Goal: Task Accomplishment & Management: Complete application form

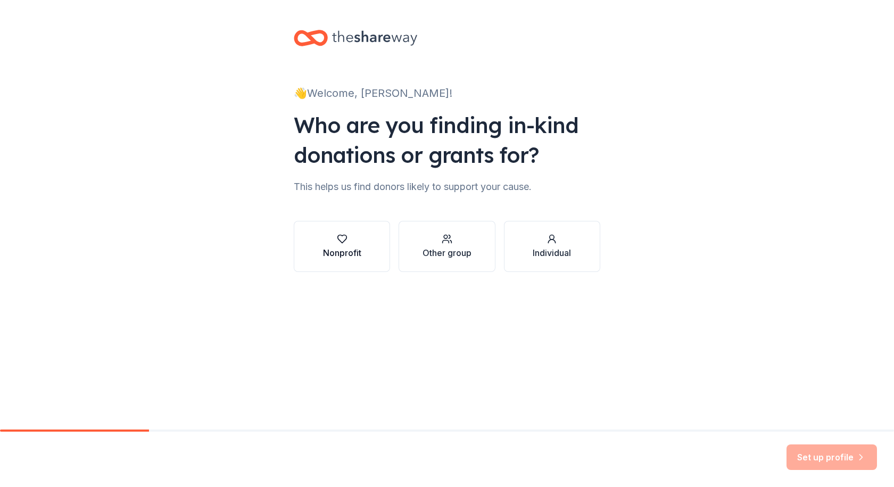
click at [361, 237] on button "Nonprofit" at bounding box center [342, 246] width 96 height 51
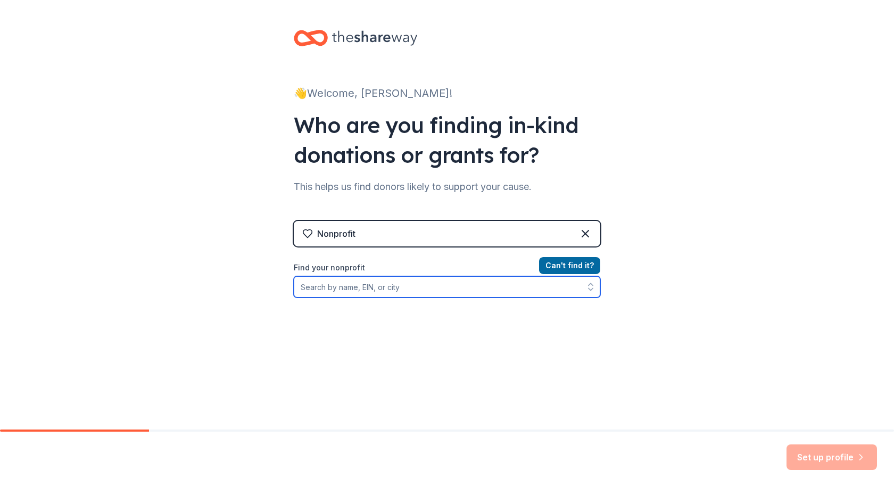
click at [486, 294] on input "Find your nonprofit" at bounding box center [447, 286] width 306 height 21
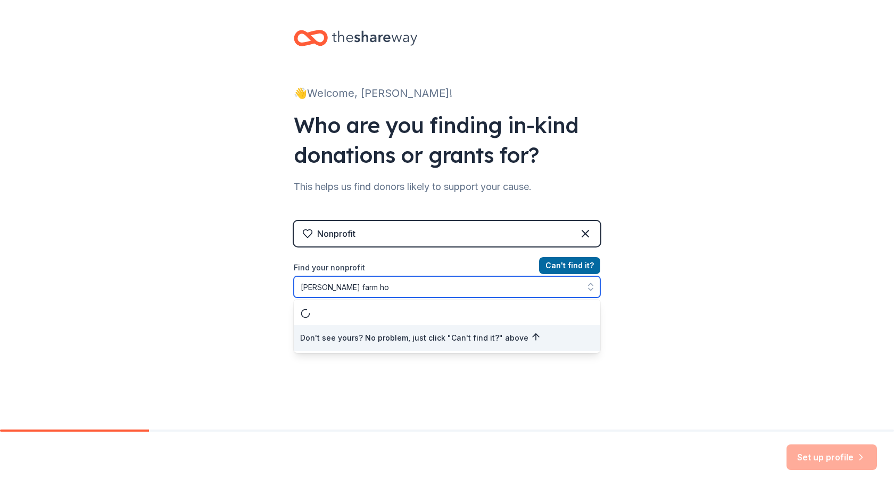
type input "chapman farm hoa"
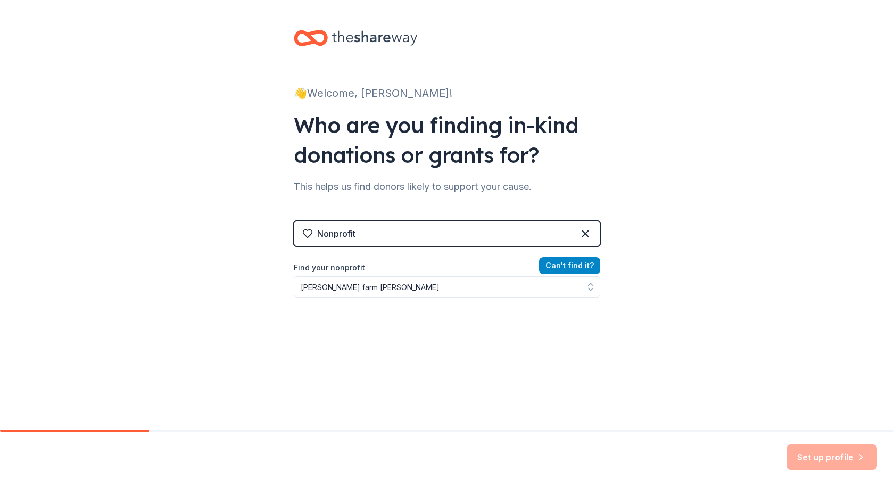
click at [559, 261] on button "Can ' t find it?" at bounding box center [569, 265] width 61 height 17
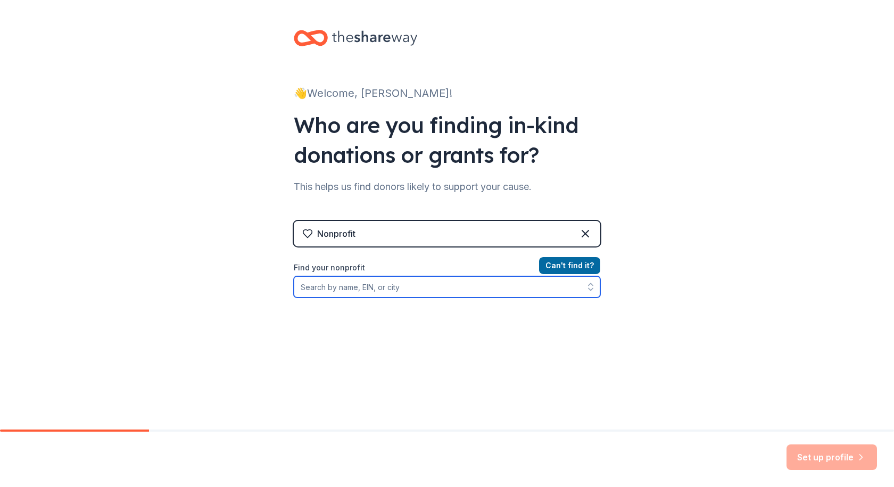
click at [394, 288] on input "Find your nonprofit" at bounding box center [447, 286] width 306 height 21
drag, startPoint x: 394, startPoint y: 288, endPoint x: 437, endPoint y: 292, distance: 43.2
click at [380, 295] on input "Find your nonprofit" at bounding box center [447, 286] width 306 height 21
click at [483, 231] on div "Nonprofit" at bounding box center [447, 234] width 306 height 26
click at [455, 227] on div "Nonprofit" at bounding box center [447, 234] width 306 height 26
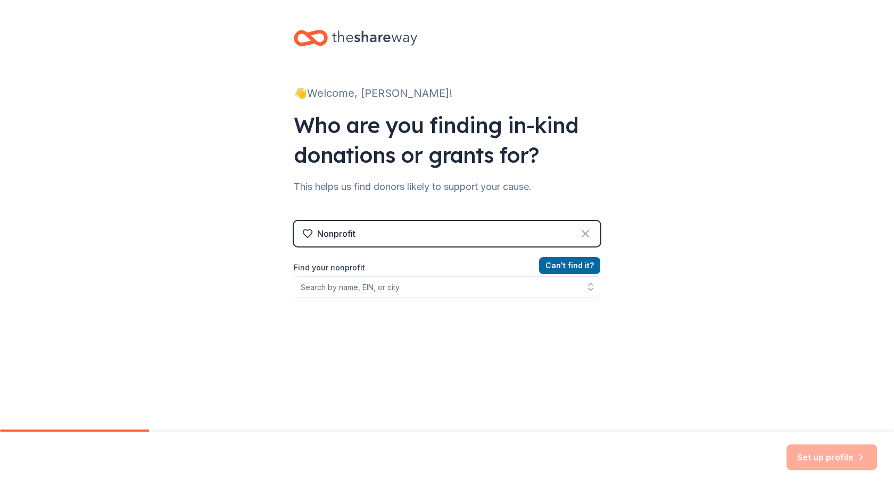
click at [582, 231] on icon at bounding box center [585, 233] width 13 height 13
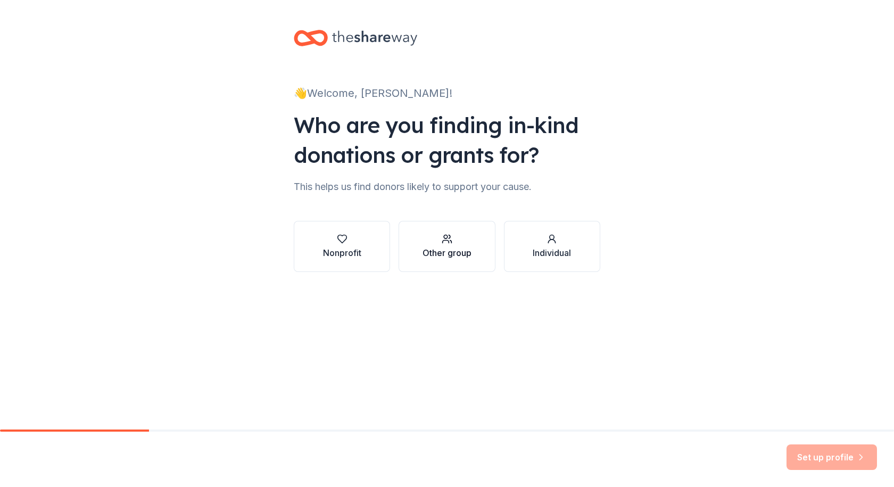
click at [465, 246] on div "Other group" at bounding box center [446, 252] width 49 height 13
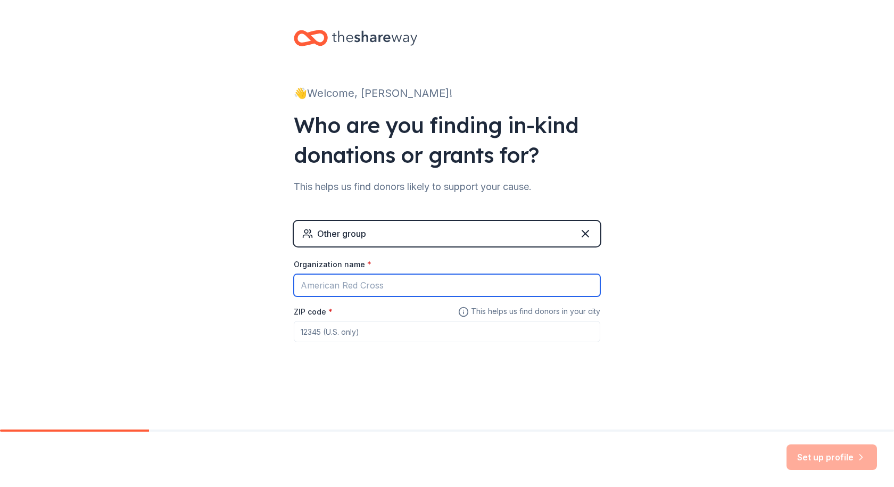
click at [381, 286] on input "Organization name *" at bounding box center [447, 285] width 306 height 22
click at [370, 283] on input "Organization name *" at bounding box center [447, 285] width 306 height 22
type input "Chapman Farm HOA"
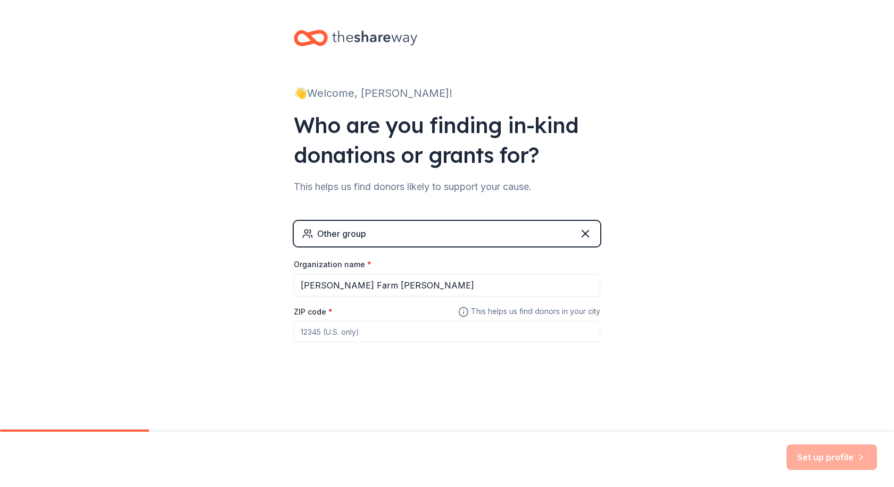
click at [370, 334] on input "ZIP code *" at bounding box center [447, 331] width 306 height 21
type input "21114"
click at [836, 459] on button "Set up profile" at bounding box center [831, 457] width 90 height 26
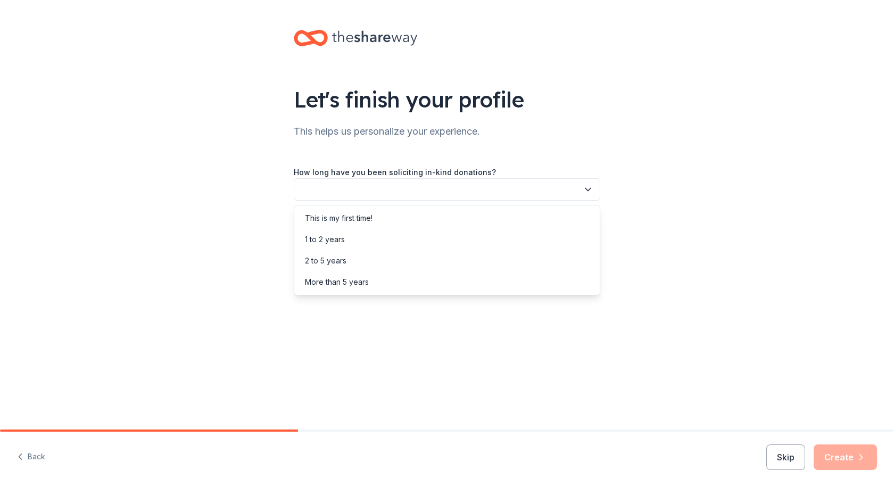
click at [548, 181] on button "button" at bounding box center [447, 189] width 306 height 22
click at [429, 258] on div "2 to 5 years" at bounding box center [446, 260] width 301 height 21
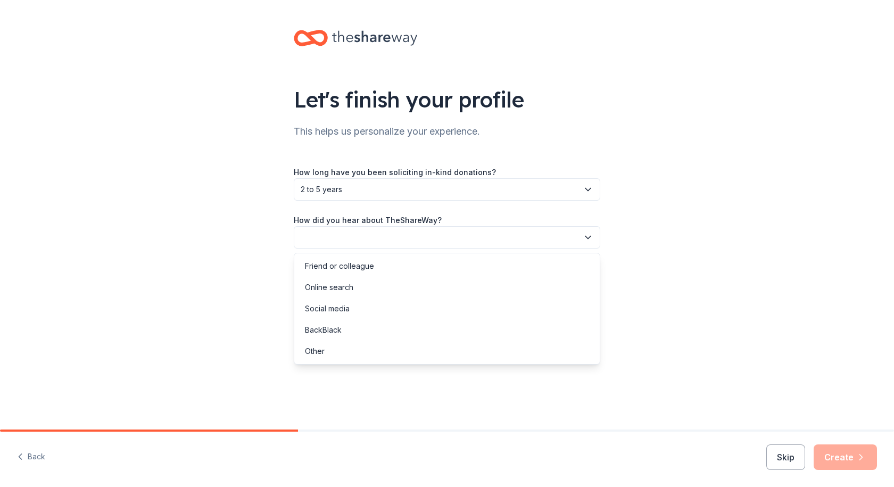
click at [489, 238] on button "button" at bounding box center [447, 237] width 306 height 22
click at [423, 294] on div "Online search" at bounding box center [446, 287] width 301 height 21
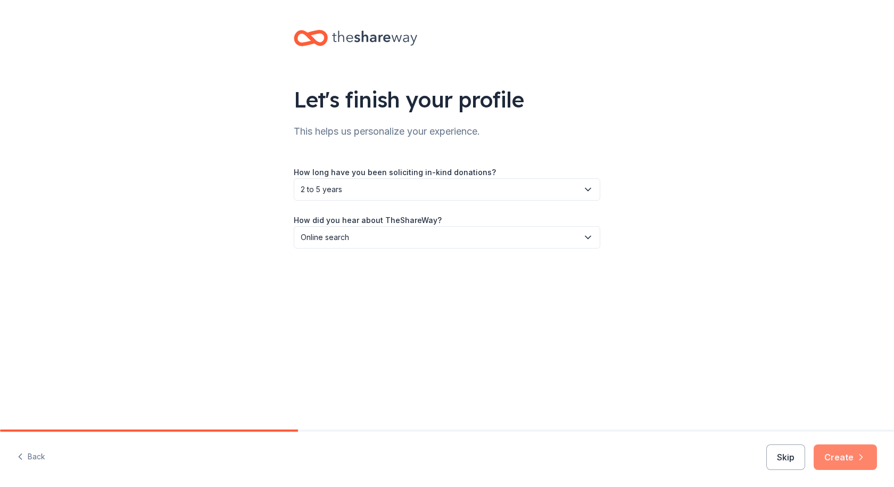
click at [848, 446] on button "Create" at bounding box center [844, 457] width 63 height 26
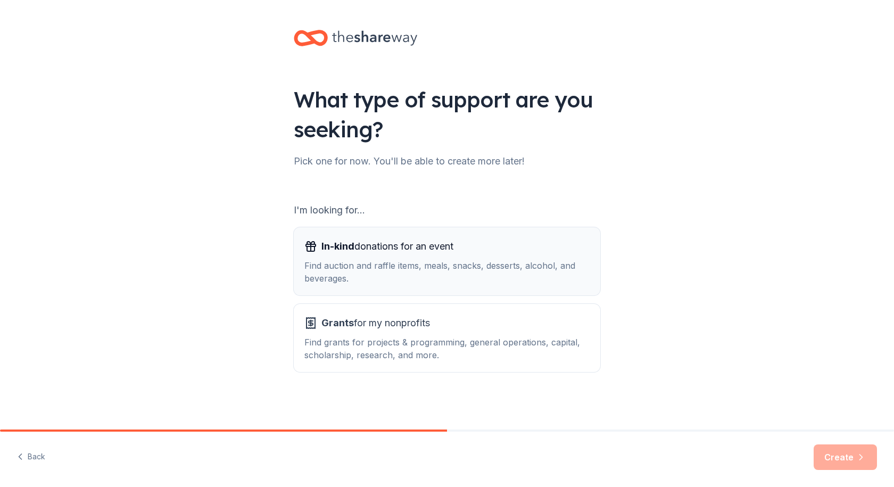
click at [438, 259] on div "Find auction and raffle items, meals, snacks, desserts, alcohol, and beverages." at bounding box center [446, 272] width 285 height 26
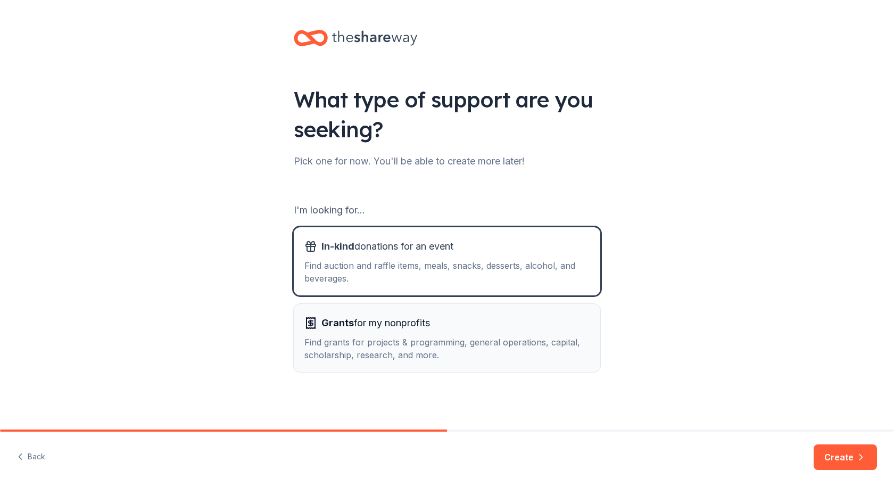
click at [446, 328] on div "Grants for my nonprofits" at bounding box center [446, 322] width 285 height 17
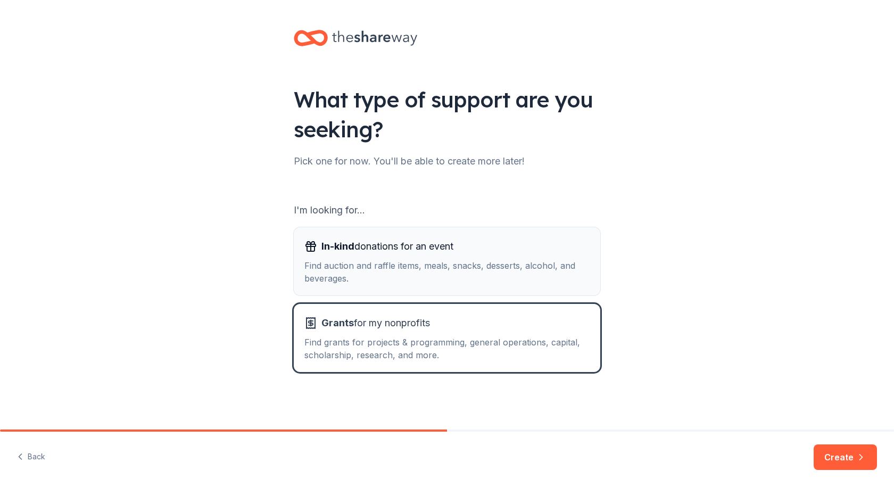
click at [437, 259] on div "Find auction and raffle items, meals, snacks, desserts, alcohol, and beverages." at bounding box center [446, 272] width 285 height 26
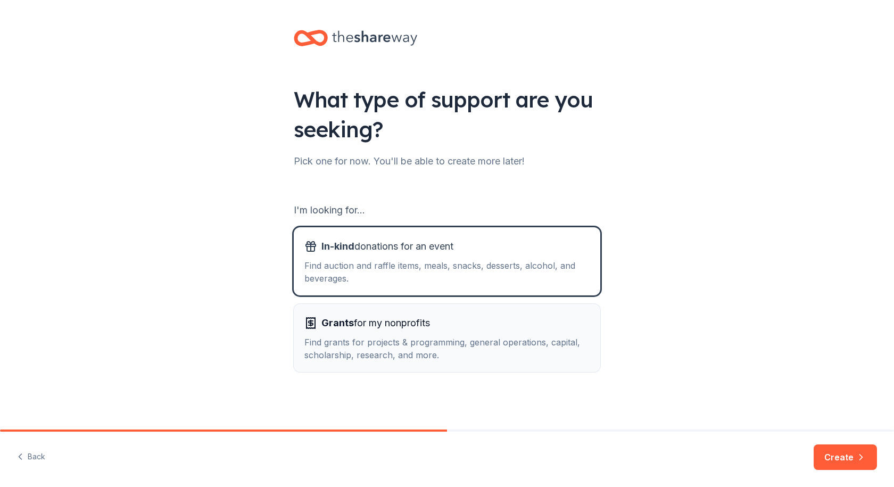
click at [455, 329] on div "Grants for my nonprofits" at bounding box center [446, 322] width 285 height 17
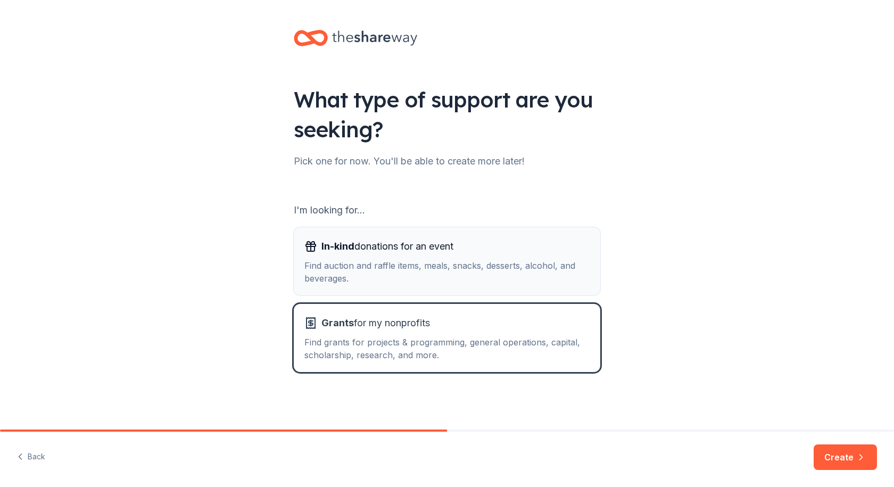
click at [504, 263] on div "Find auction and raffle items, meals, snacks, desserts, alcohol, and beverages." at bounding box center [446, 272] width 285 height 26
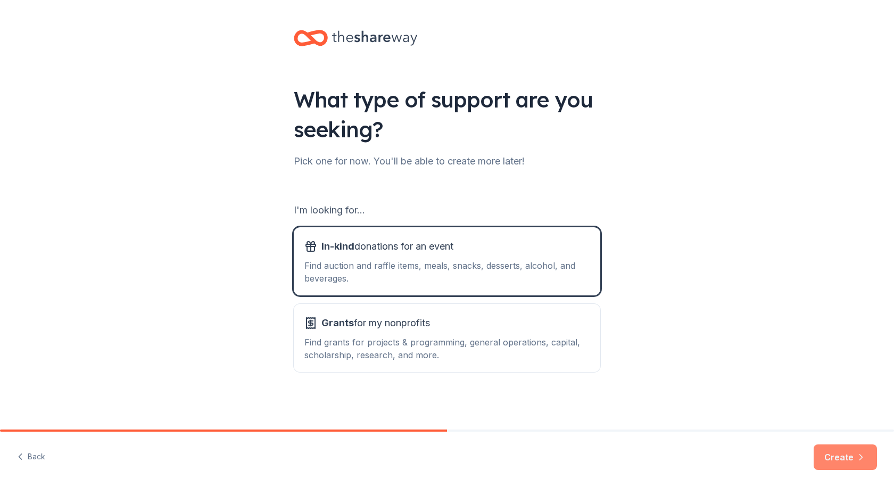
click at [845, 456] on button "Create" at bounding box center [844, 457] width 63 height 26
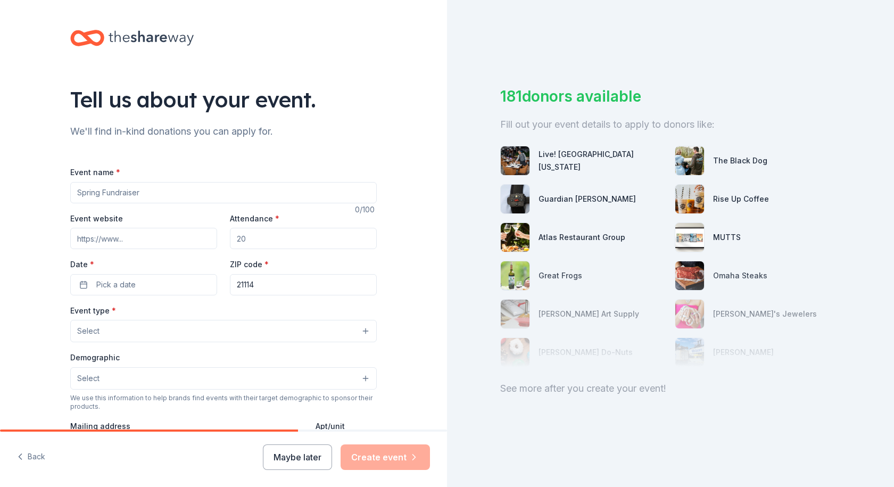
click at [136, 191] on input "Event name *" at bounding box center [223, 192] width 306 height 21
type input "Chapman Farm Fun Run"
click at [142, 237] on input "Event website" at bounding box center [143, 238] width 147 height 21
paste input "https://runsignup.com/Race/MD/Crofton/ChapmanFarmStPatrickSDayFunRunAndWalk"
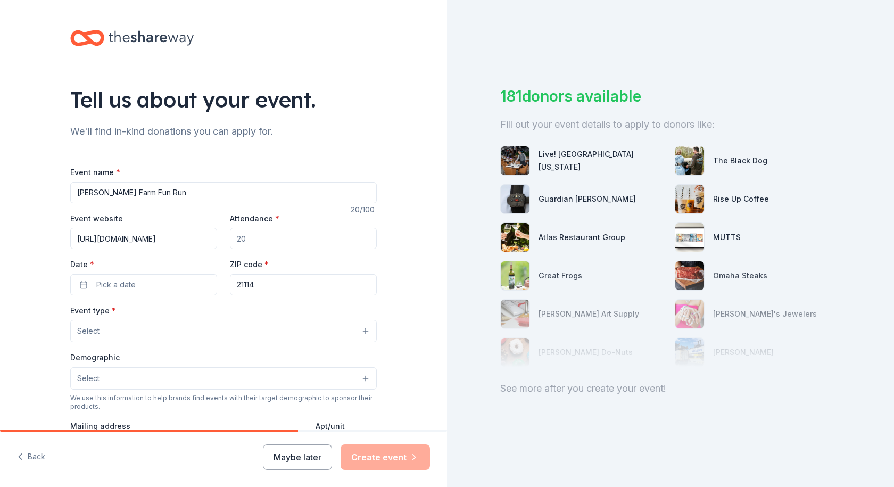
type input "https://runsignup.com/Race/MD/Crofton/ChapmanFarmStPatrickSDayFunRunAndWalk"
click at [143, 270] on div "Date * Pick a date" at bounding box center [143, 276] width 147 height 38
click at [146, 285] on button "Pick a date" at bounding box center [143, 284] width 147 height 21
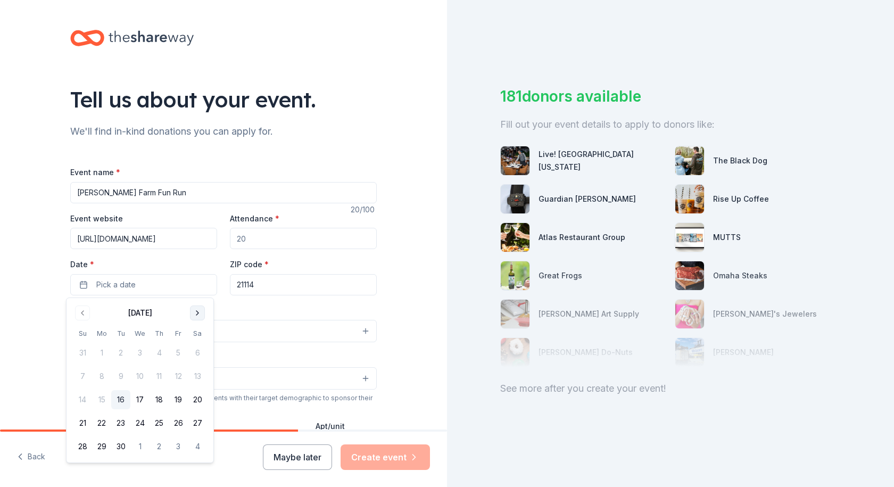
click at [197, 315] on button "Go to next month" at bounding box center [197, 312] width 15 height 15
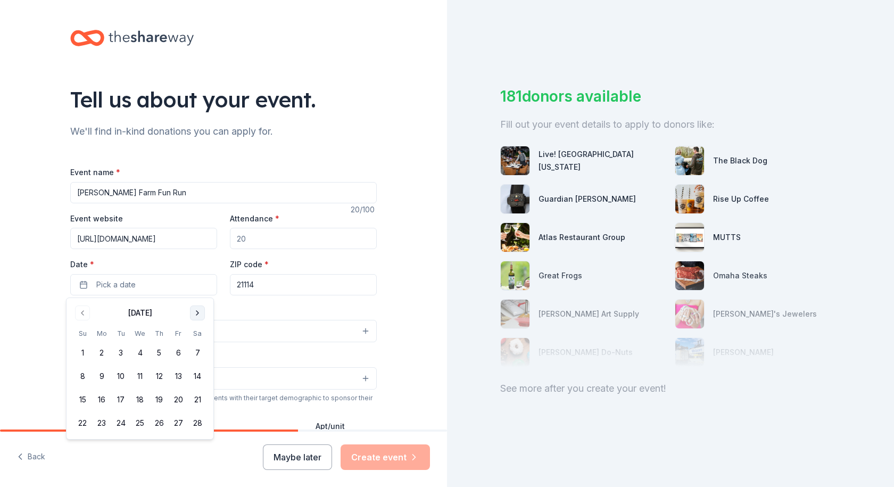
click at [197, 315] on button "Go to next month" at bounding box center [197, 312] width 15 height 15
click at [198, 370] on button "14" at bounding box center [197, 376] width 19 height 19
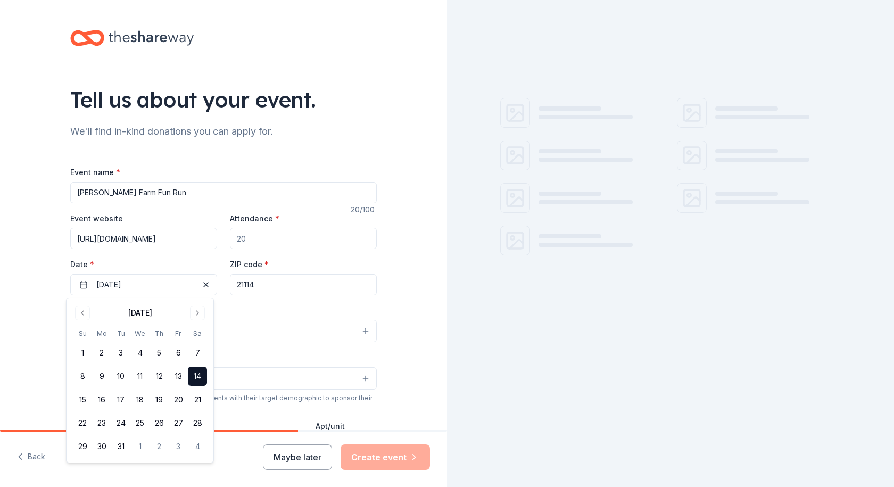
click at [281, 334] on button "Select" at bounding box center [223, 331] width 306 height 22
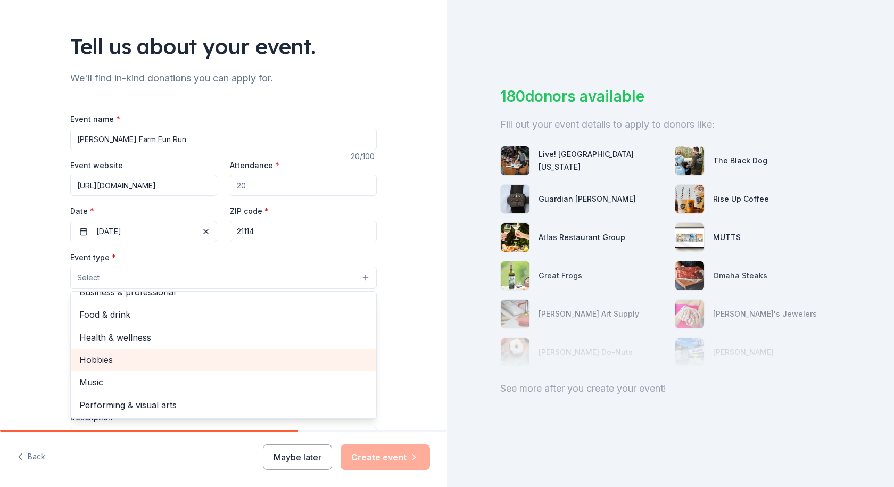
scroll to position [106, 0]
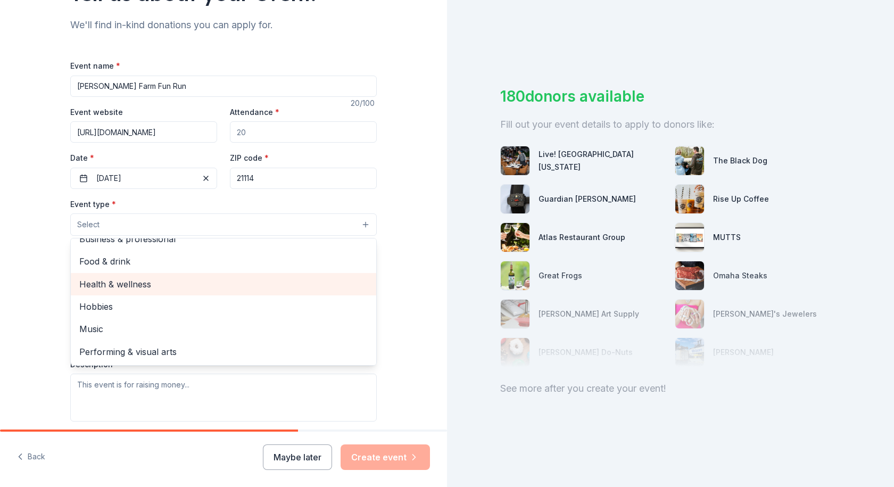
click at [175, 278] on span "Health & wellness" at bounding box center [223, 284] width 288 height 14
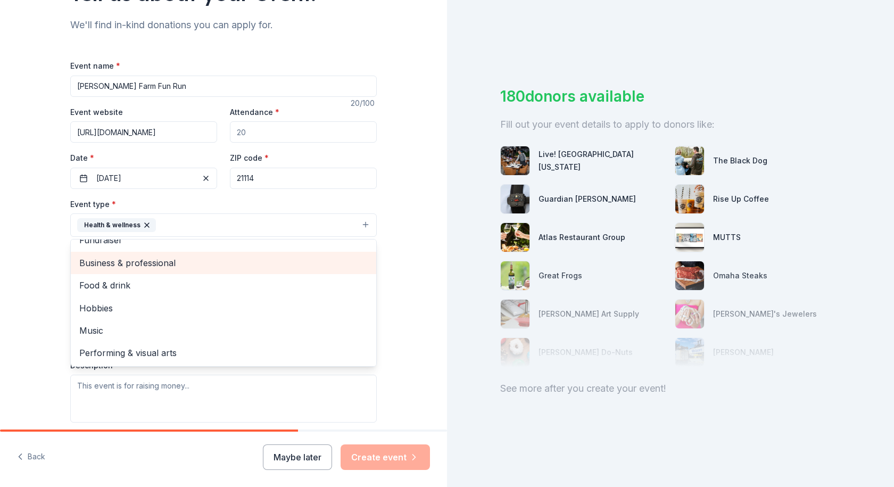
scroll to position [0, 0]
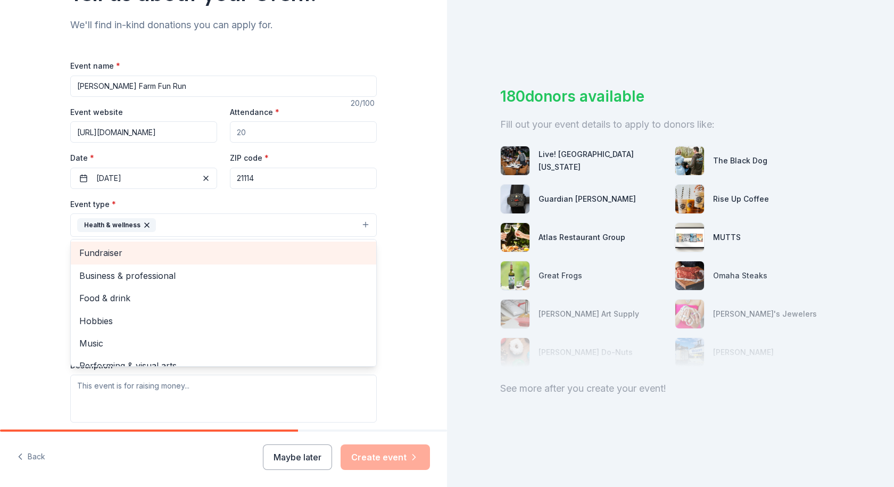
click at [140, 256] on span "Fundraiser" at bounding box center [223, 253] width 288 height 14
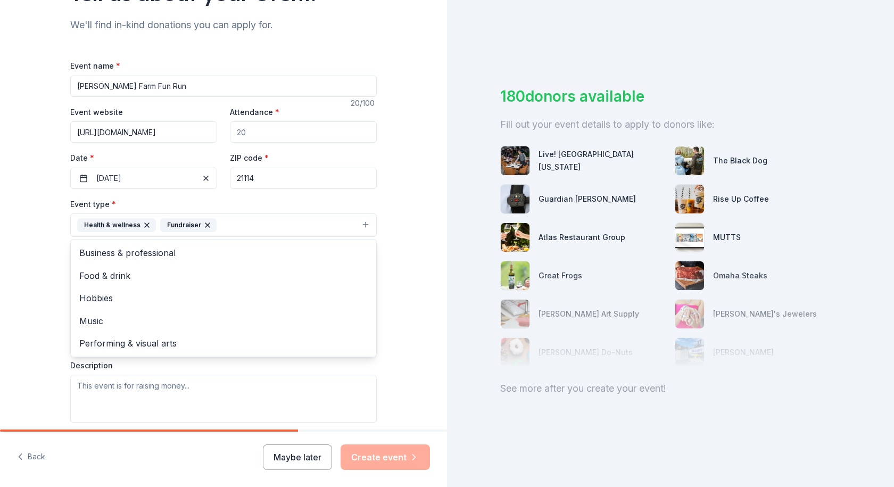
click at [24, 231] on div "Tell us about your event. We'll find in-kind donations you can apply for. Event…" at bounding box center [223, 248] width 447 height 709
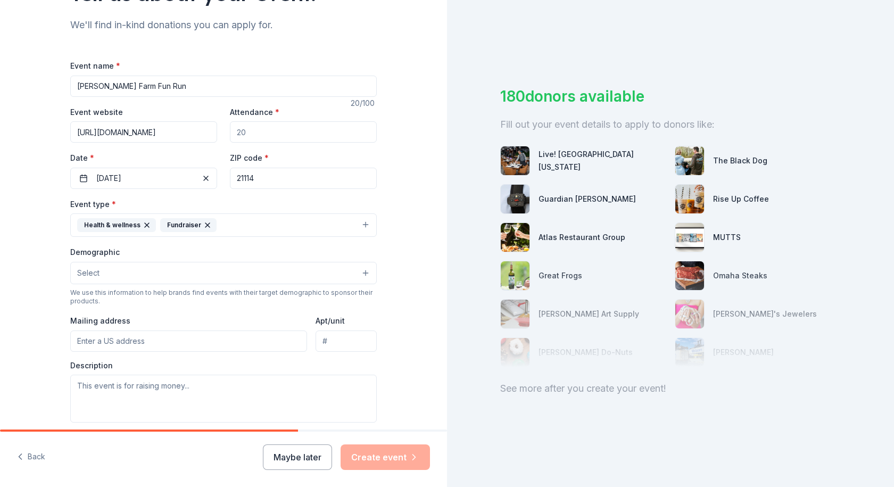
click at [178, 279] on button "Select" at bounding box center [223, 273] width 306 height 22
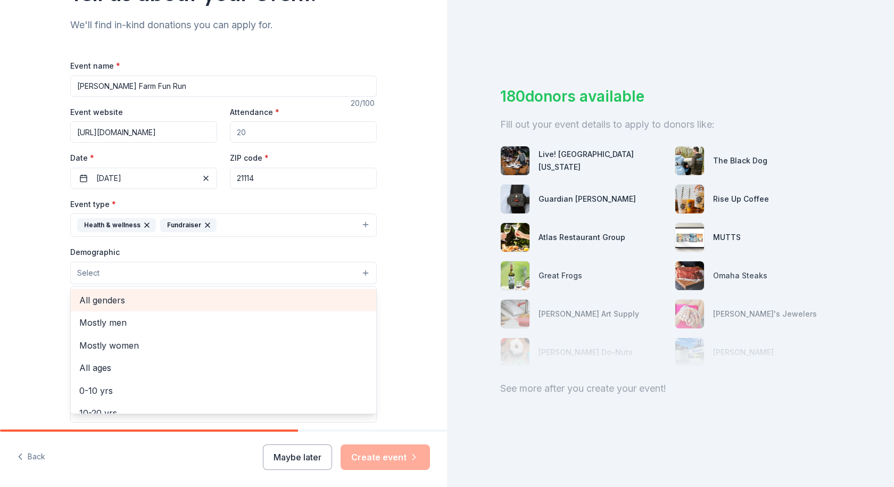
click at [165, 302] on span "All genders" at bounding box center [223, 300] width 288 height 14
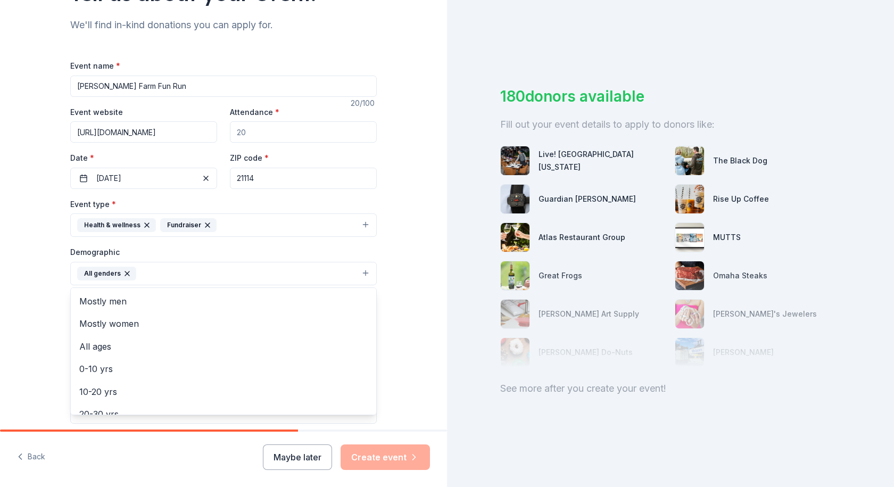
click at [40, 279] on div "Tell us about your event. We'll find in-kind donations you can apply for. Event…" at bounding box center [223, 249] width 447 height 710
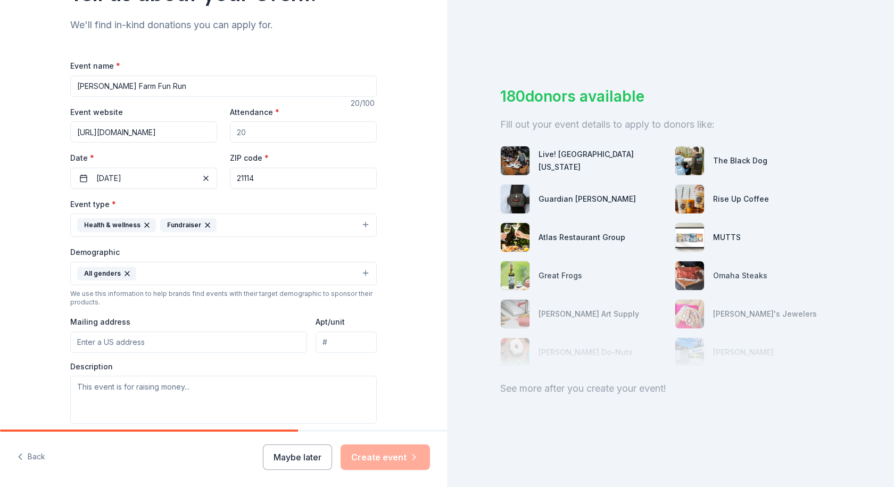
click at [148, 340] on input "Mailing address" at bounding box center [188, 341] width 237 height 21
type input "1602 Trumbulls ct"
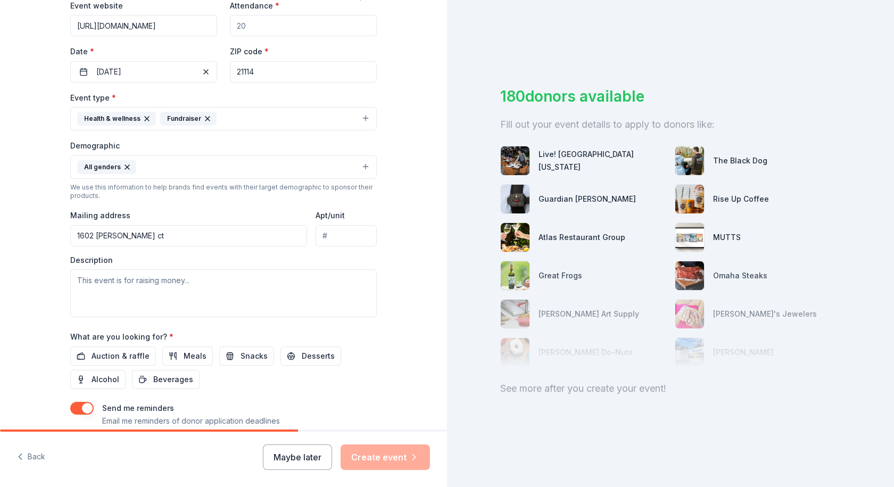
scroll to position [281, 0]
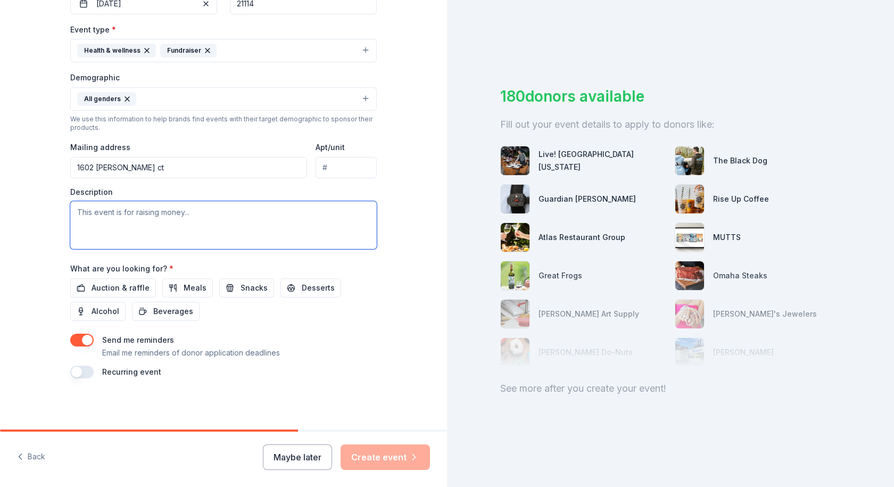
click at [163, 219] on textarea at bounding box center [223, 225] width 306 height 48
type textarea "A community Fun Run. We had over 300 people in 2025."
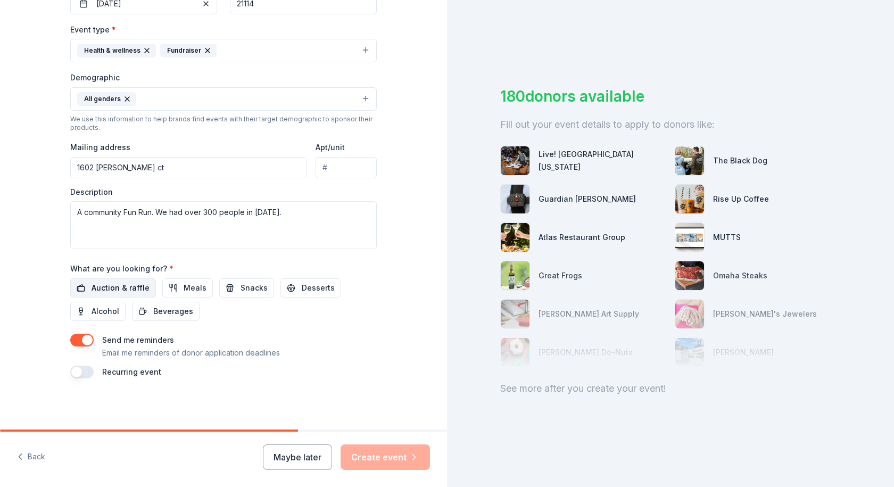
click at [144, 289] on button "Auction & raffle" at bounding box center [113, 287] width 86 height 19
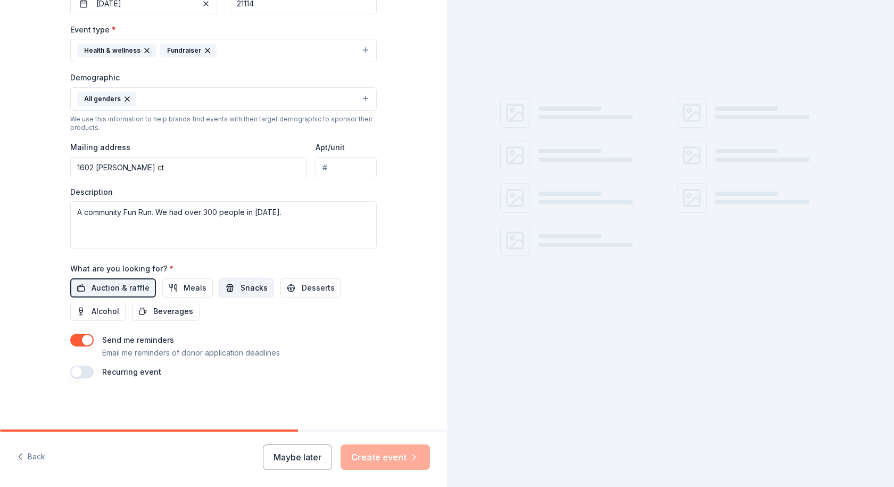
click at [224, 289] on button "Snacks" at bounding box center [246, 287] width 55 height 19
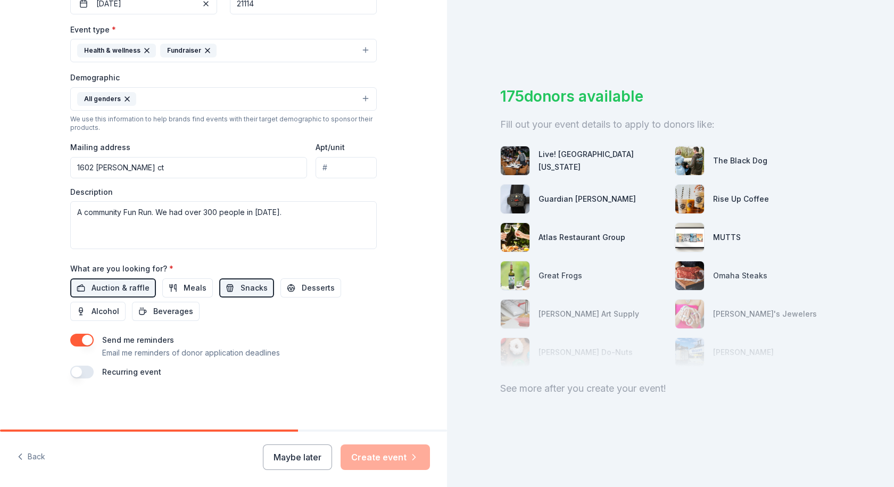
click at [401, 459] on div "Maybe later Create event" at bounding box center [346, 457] width 167 height 26
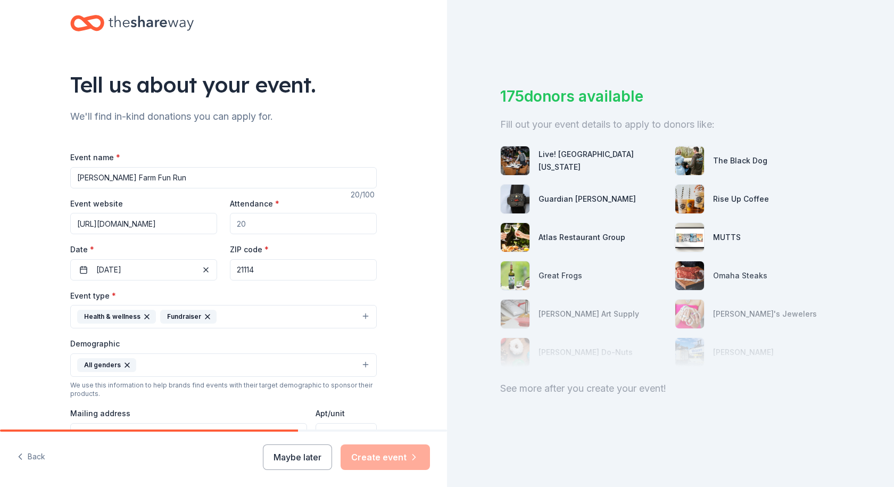
scroll to position [0, 0]
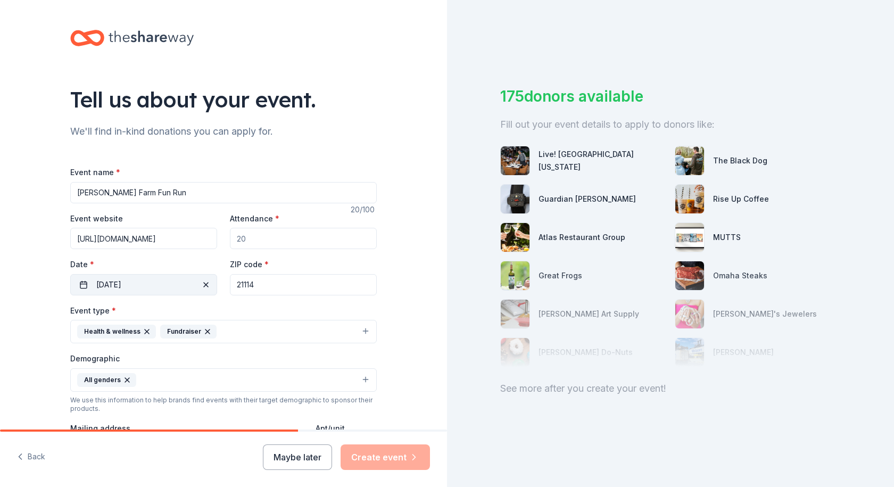
click at [174, 287] on button "03/14/2026" at bounding box center [143, 284] width 147 height 21
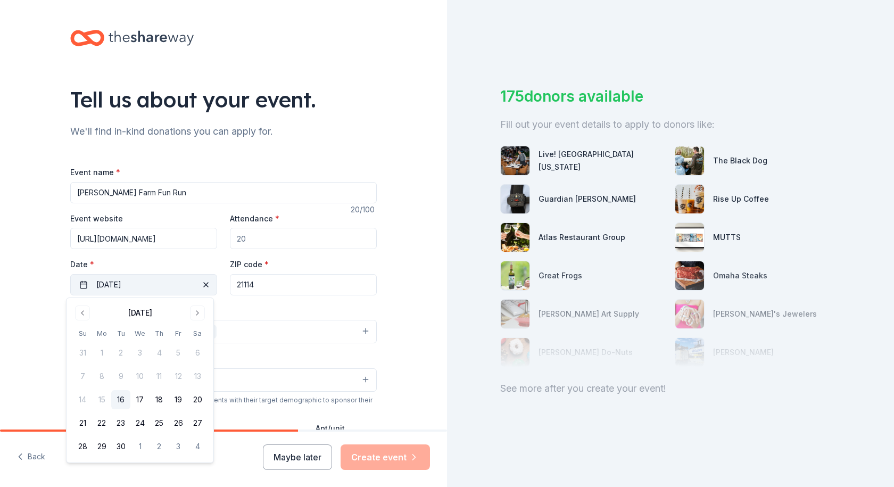
click at [206, 286] on span "button" at bounding box center [205, 284] width 13 height 13
click at [385, 367] on div "Tell us about your event. We'll find in-kind donations you can apply for. Event…" at bounding box center [223, 355] width 340 height 710
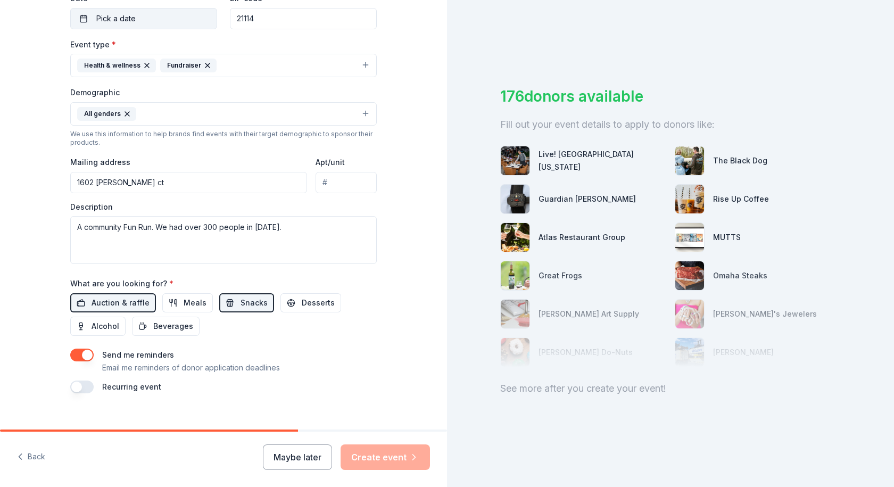
scroll to position [281, 0]
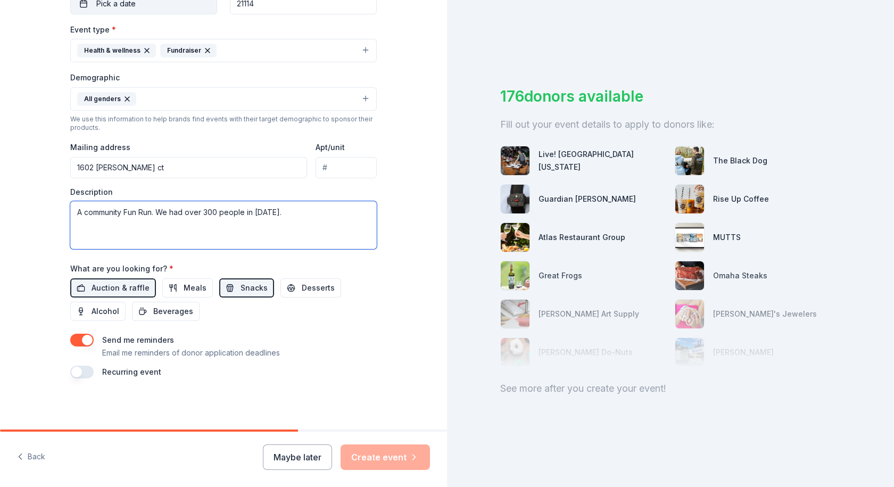
click at [345, 236] on textarea "A community Fun Run. We had over 300 people in 2025." at bounding box center [223, 225] width 306 height 48
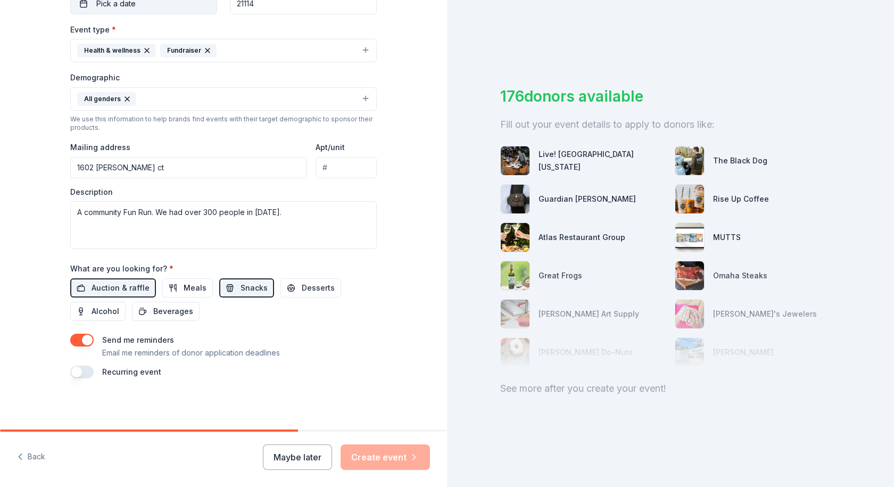
click at [381, 458] on div "Maybe later Create event" at bounding box center [346, 457] width 167 height 26
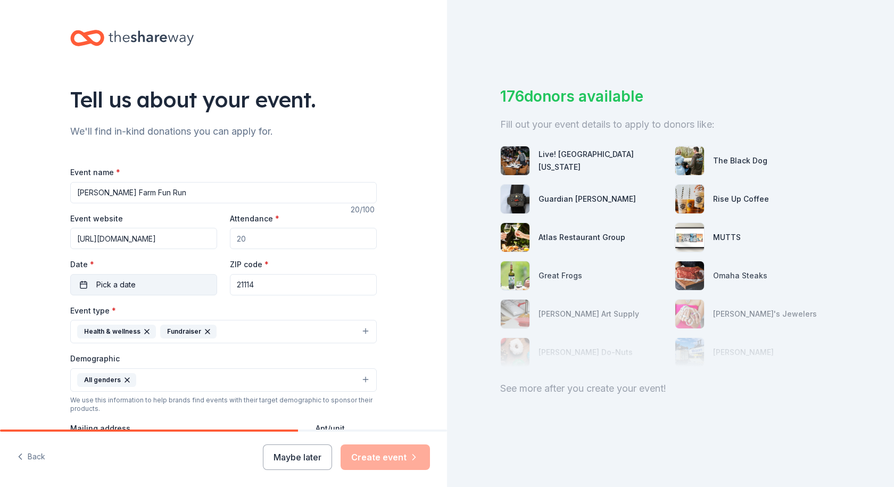
click at [273, 185] on input "Chapman Farm Fun Run" at bounding box center [223, 192] width 306 height 21
type input "[PERSON_NAME] Farm Fun Run and Walk"
click at [190, 286] on button "Pick a date" at bounding box center [143, 284] width 147 height 21
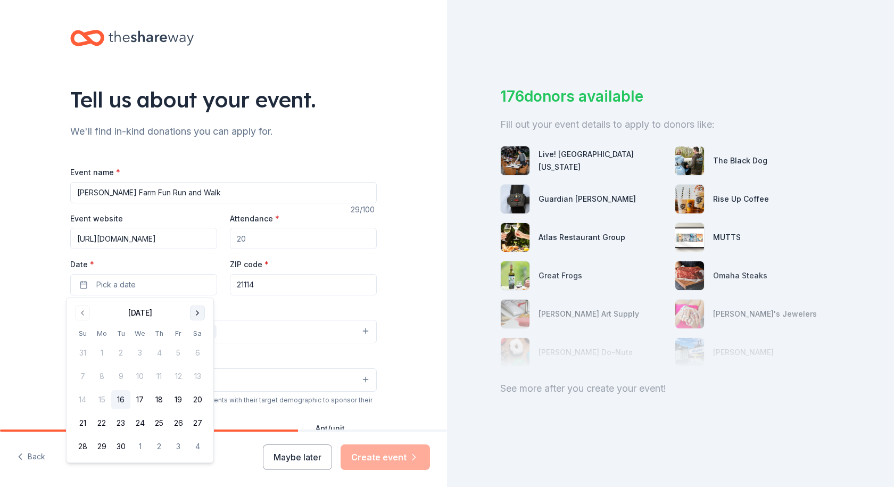
click at [196, 318] on button "Go to next month" at bounding box center [197, 312] width 15 height 15
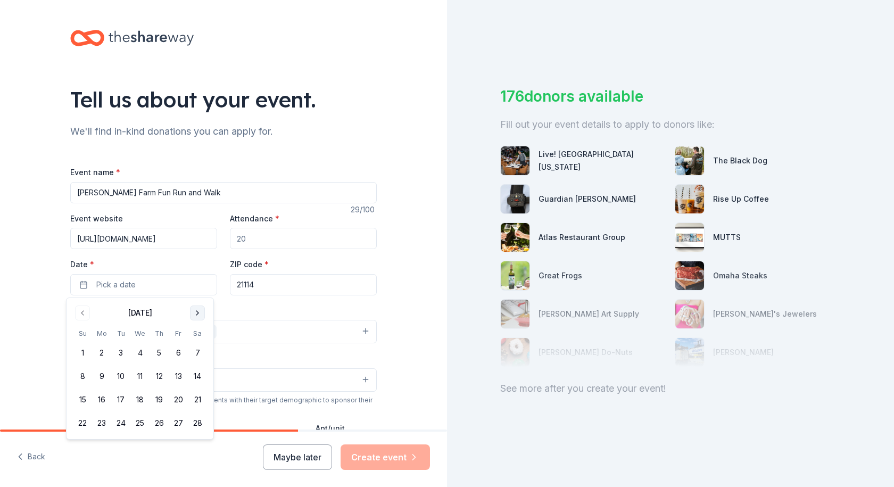
click at [196, 318] on button "Go to next month" at bounding box center [197, 312] width 15 height 15
click at [195, 373] on button "14" at bounding box center [197, 376] width 19 height 19
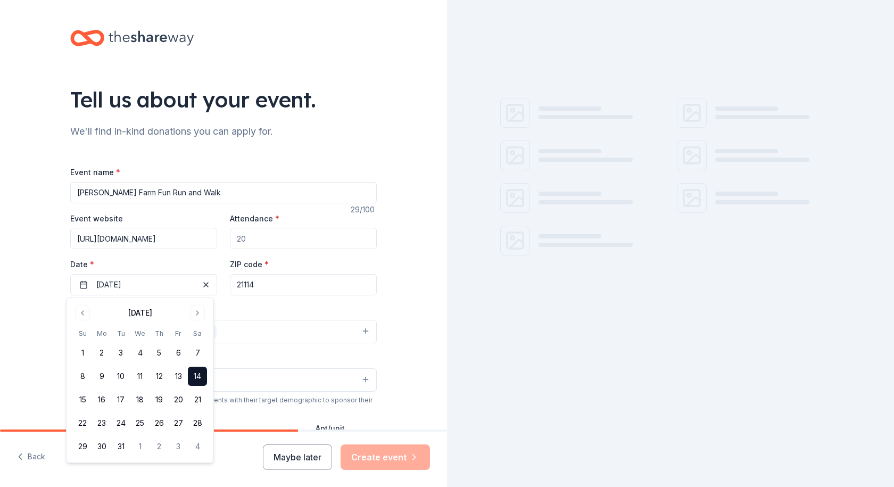
click at [385, 315] on div "Tell us about your event. We'll find in-kind donations you can apply for. Event…" at bounding box center [223, 355] width 340 height 710
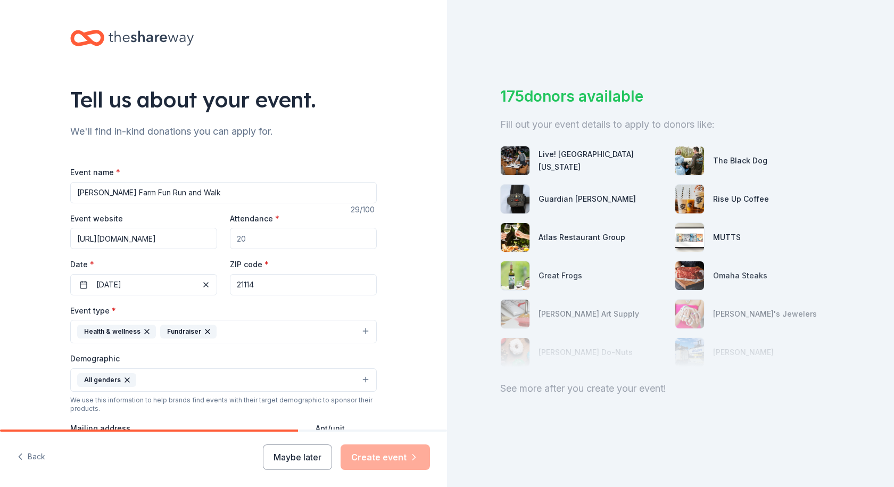
click at [298, 289] on input "21114" at bounding box center [303, 284] width 147 height 21
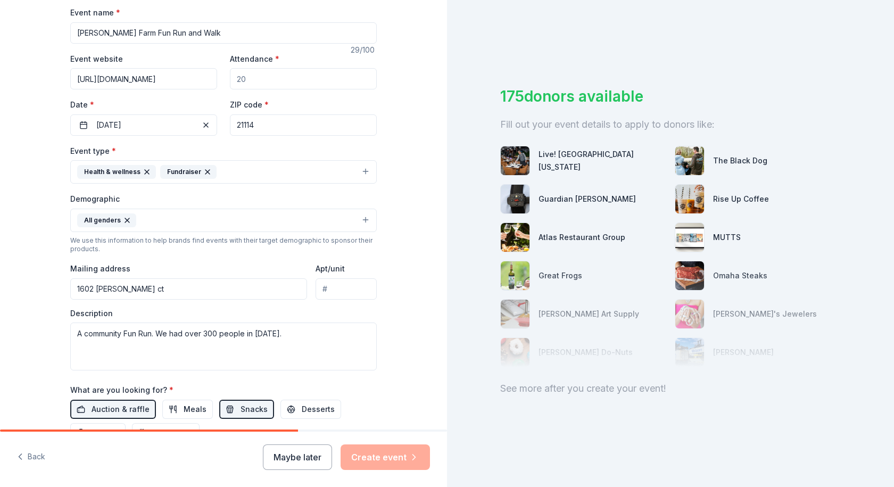
scroll to position [281, 0]
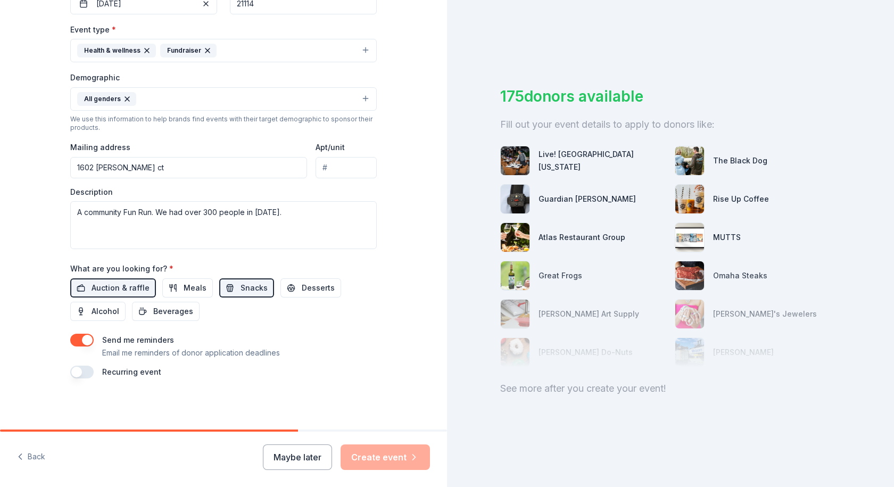
click at [80, 341] on button "button" at bounding box center [81, 340] width 23 height 13
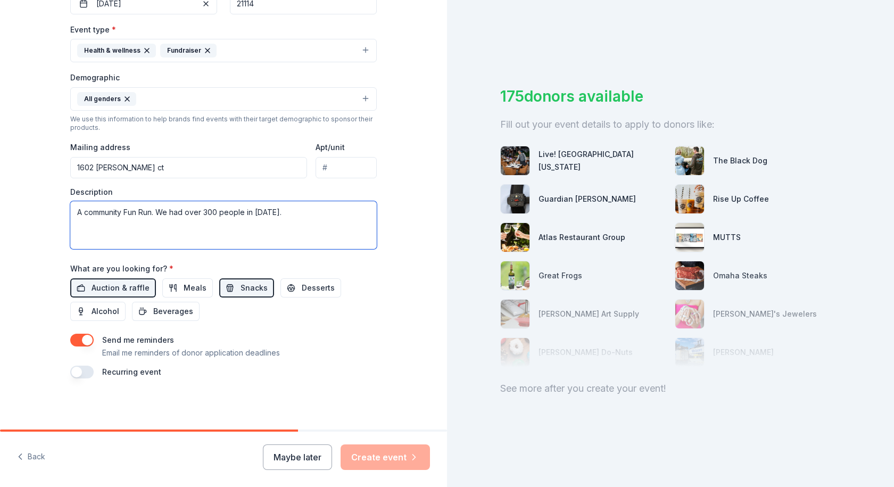
click at [304, 222] on textarea "A community Fun Run. We had over 300 people in 2025." at bounding box center [223, 225] width 306 height 48
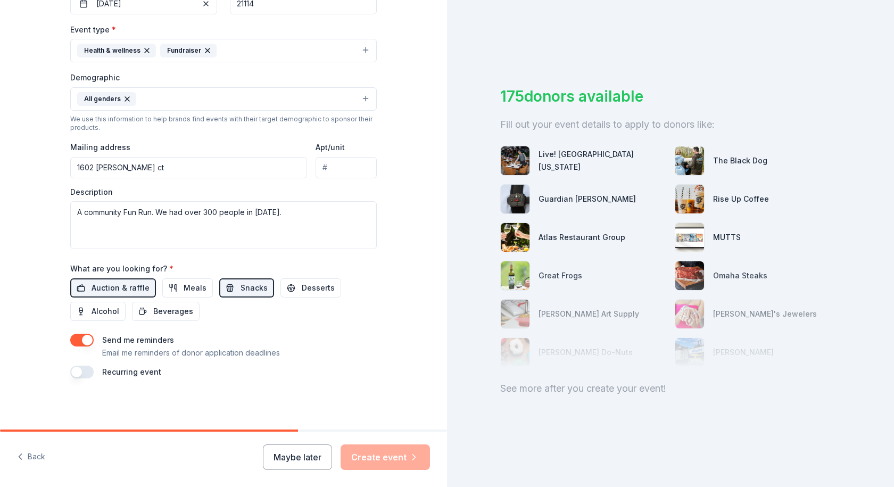
click at [384, 456] on div "Maybe later Create event" at bounding box center [346, 457] width 167 height 26
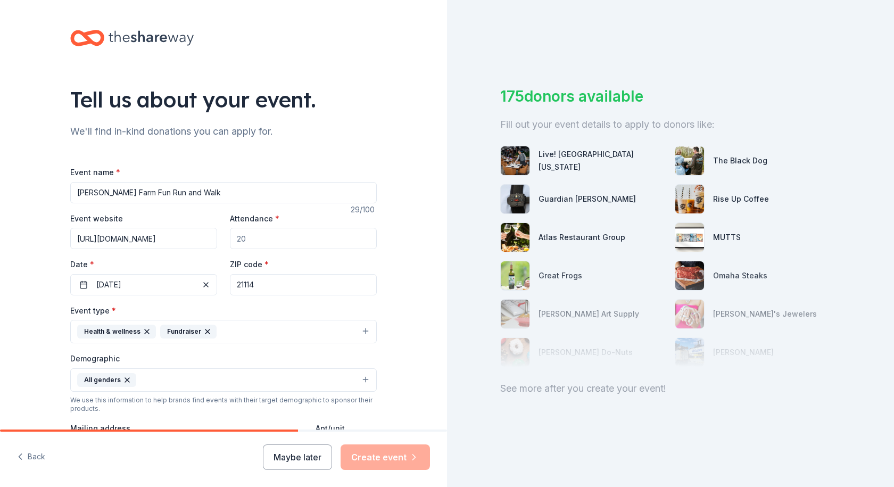
click at [252, 233] on input "Attendance *" at bounding box center [303, 238] width 147 height 21
type input "2"
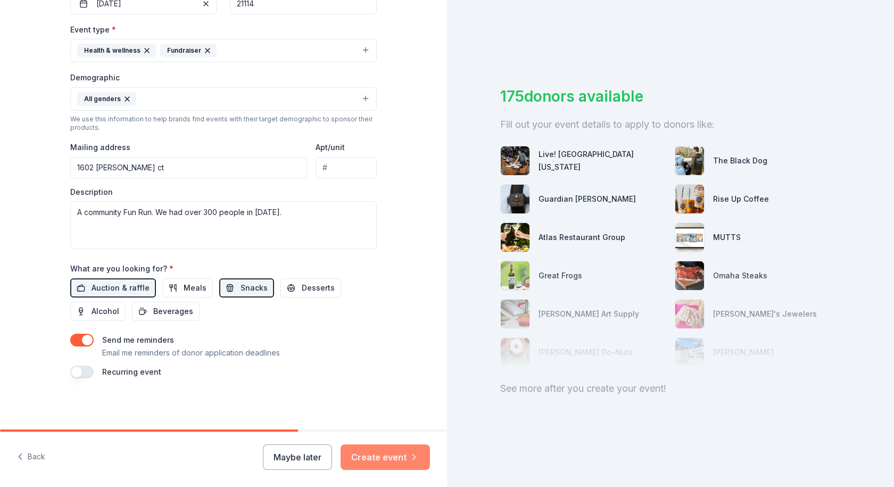
type input "300"
click at [389, 465] on button "Create event" at bounding box center [384, 457] width 89 height 26
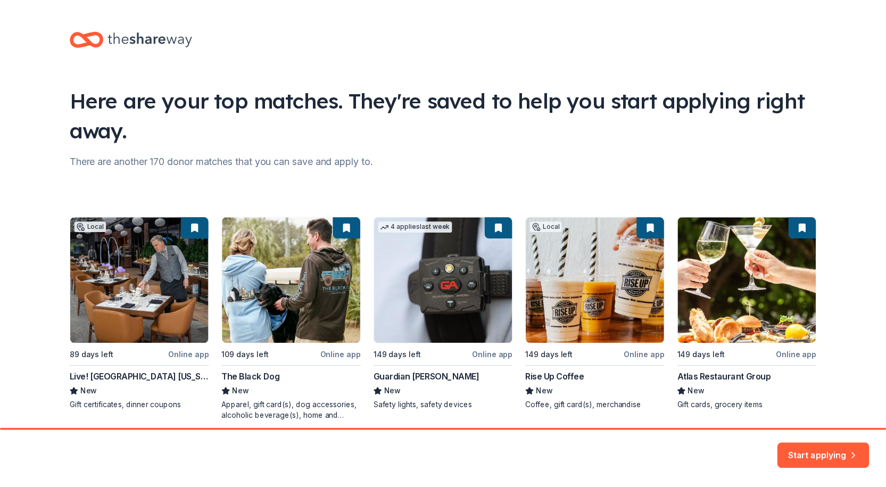
scroll to position [44, 0]
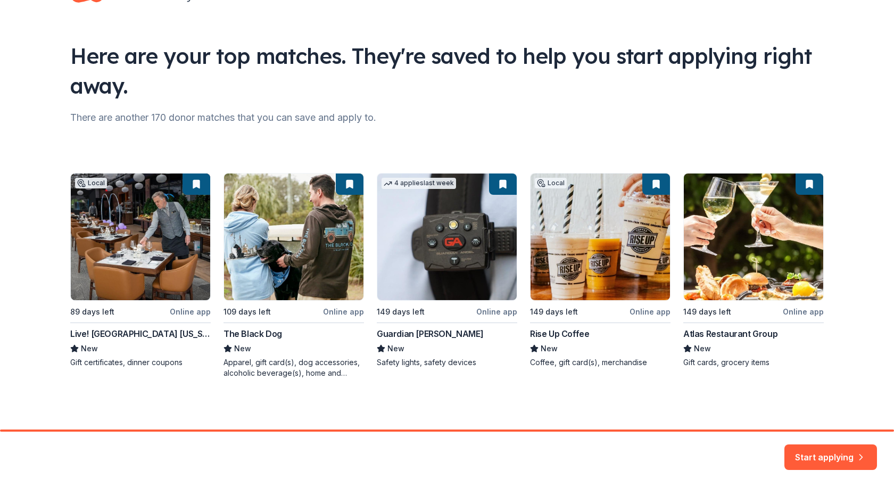
click at [546, 317] on div "Local 89 days left Online app Live! Casino Hotel Maryland New Gift certificates…" at bounding box center [446, 275] width 753 height 205
click at [563, 309] on div "Local 89 days left Online app Live! Casino Hotel Maryland New Gift certificates…" at bounding box center [446, 275] width 753 height 205
click at [642, 249] on div "Local 89 days left Online app Live! Casino Hotel Maryland New Gift certificates…" at bounding box center [446, 275] width 753 height 205
click at [812, 446] on button "Start applying" at bounding box center [830, 457] width 93 height 26
click at [584, 285] on div "Local 89 days left Online app Live! Casino Hotel Maryland New Gift certificates…" at bounding box center [446, 275] width 753 height 205
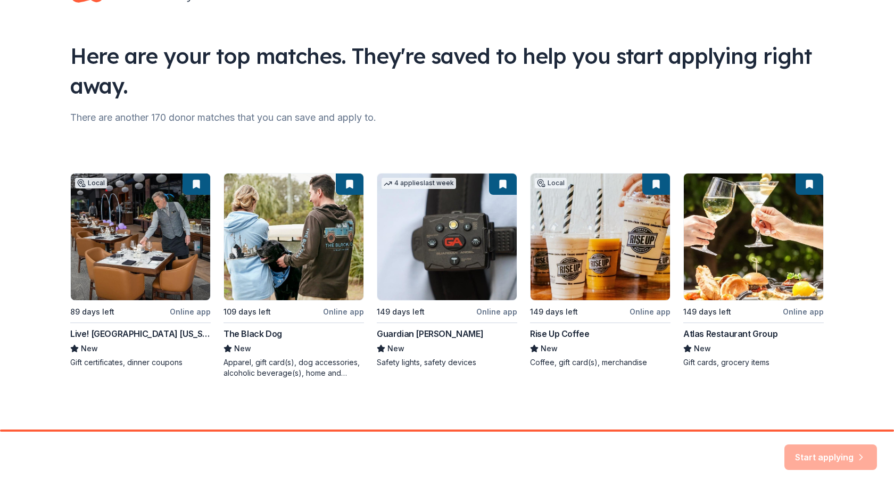
click at [580, 223] on div "Local 89 days left Online app Live! Casino Hotel Maryland New Gift certificates…" at bounding box center [446, 275] width 753 height 205
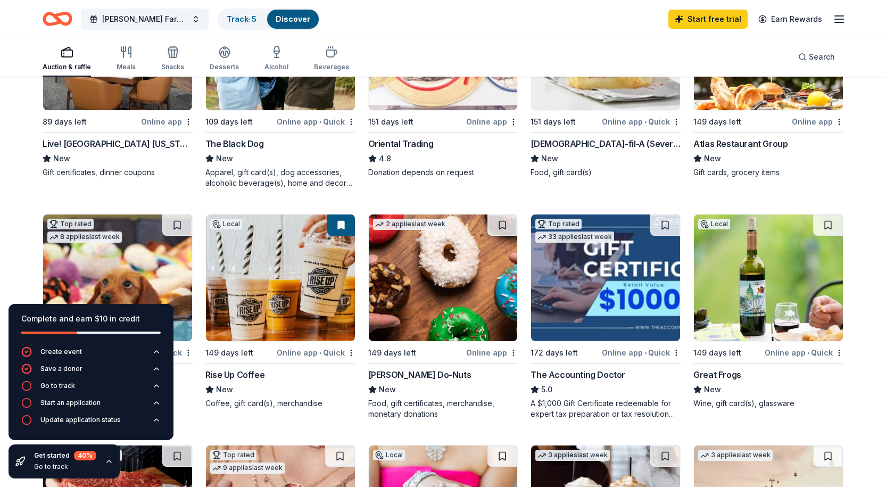
scroll to position [372, 0]
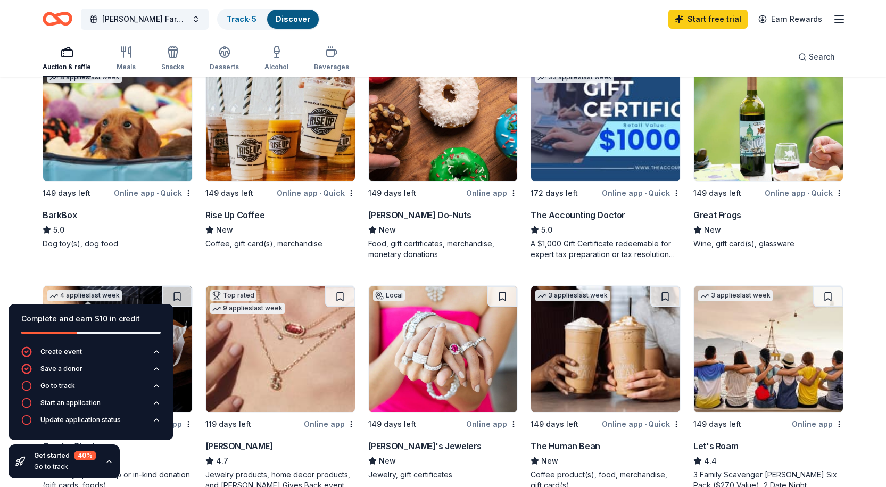
click at [244, 160] on img at bounding box center [280, 118] width 149 height 127
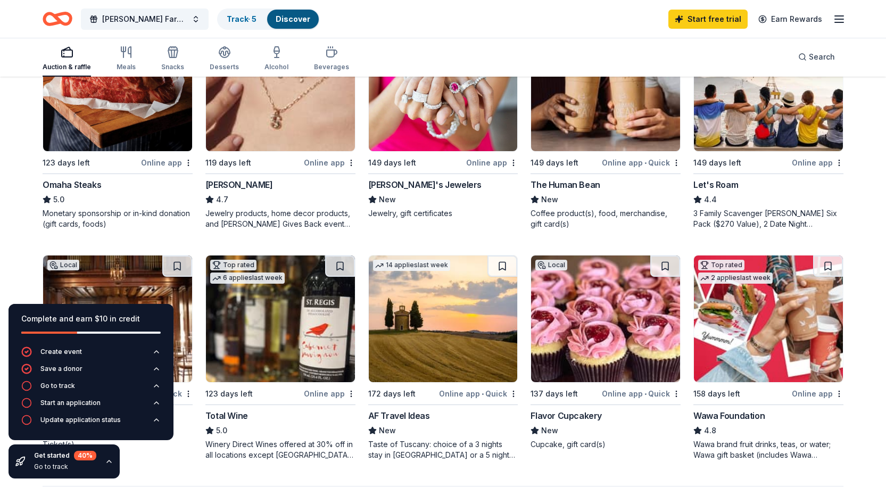
scroll to position [580, 0]
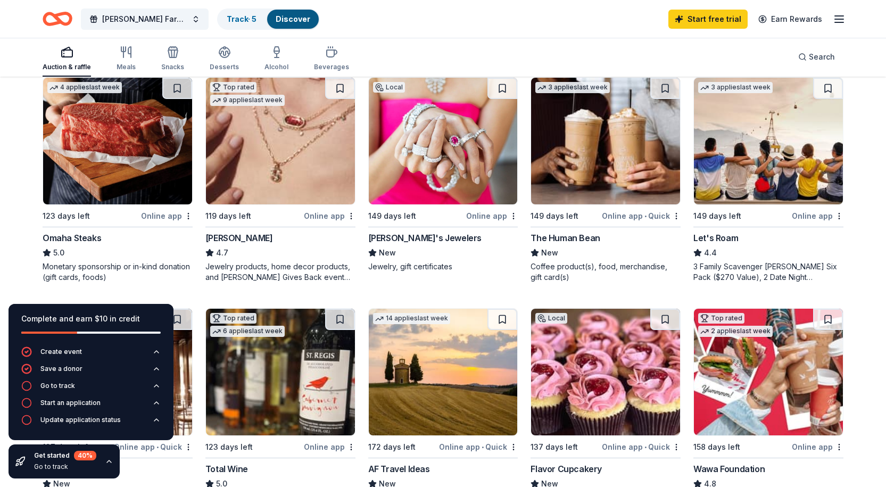
click at [48, 252] on icon at bounding box center [46, 252] width 7 height 7
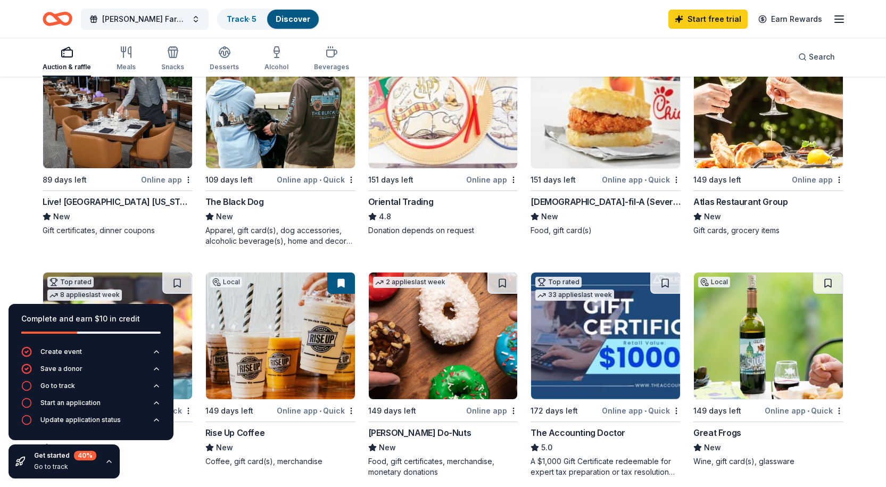
scroll to position [102, 0]
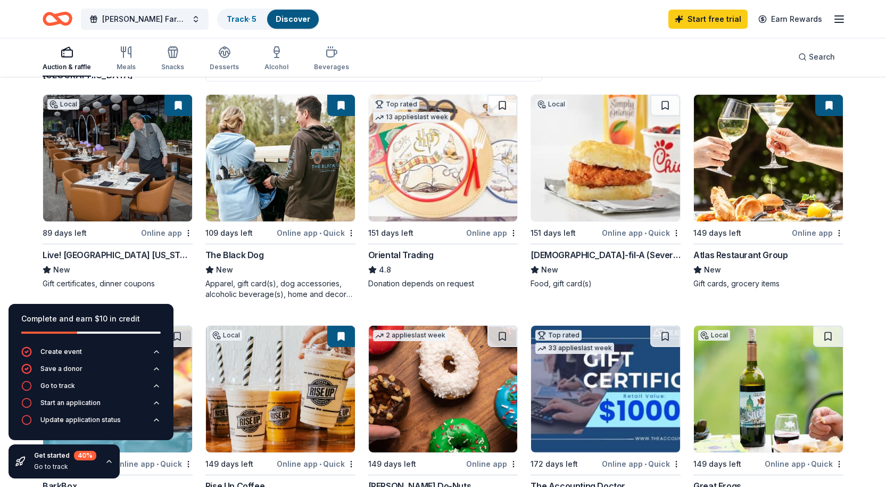
click at [131, 198] on img at bounding box center [117, 158] width 149 height 127
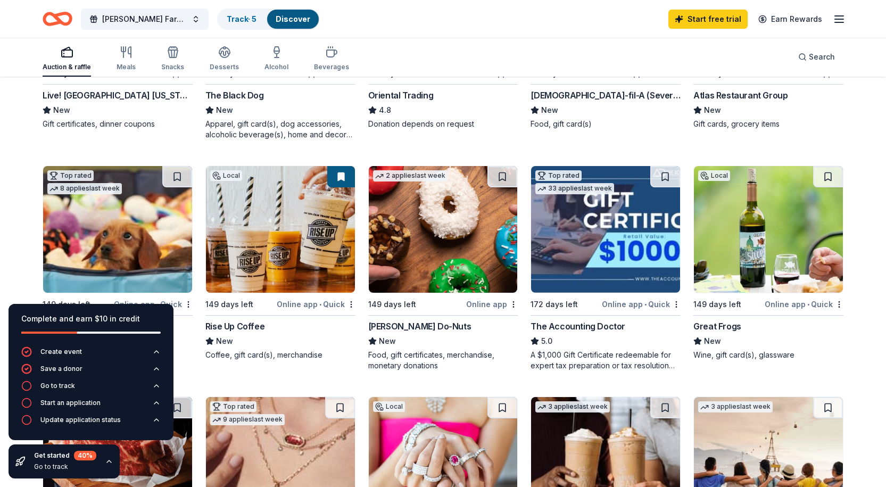
click at [440, 259] on img at bounding box center [443, 229] width 149 height 127
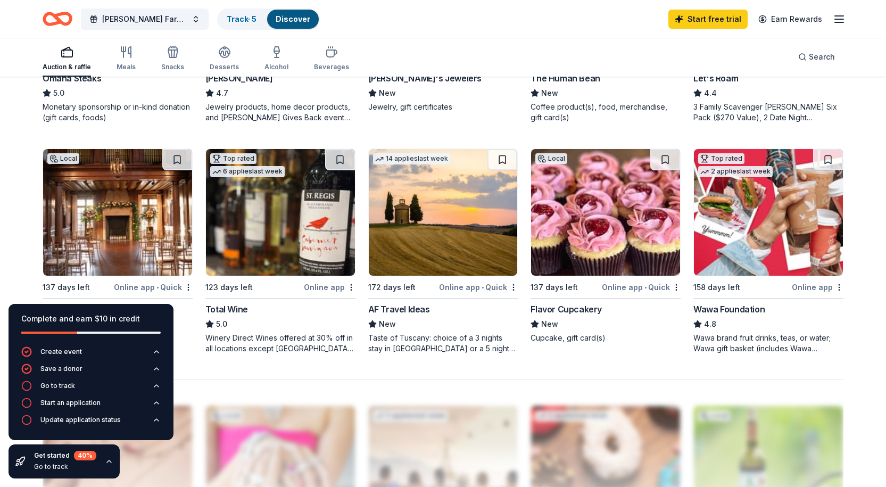
scroll to position [1059, 0]
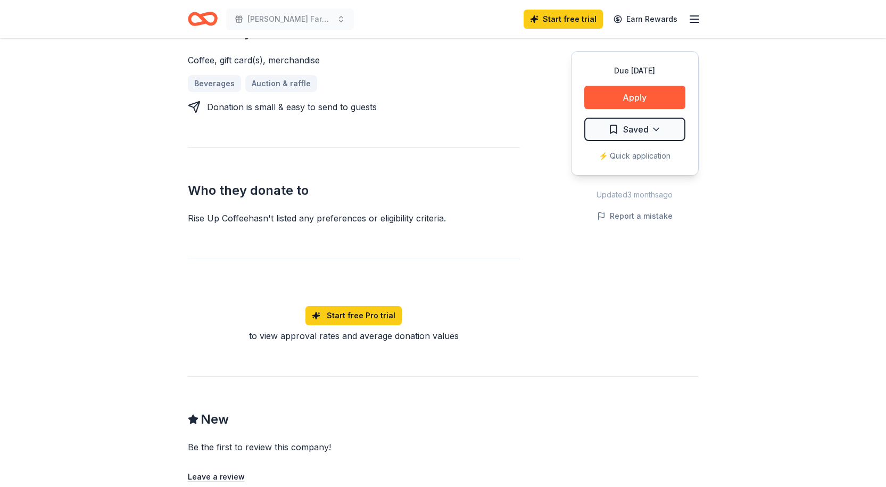
scroll to position [638, 0]
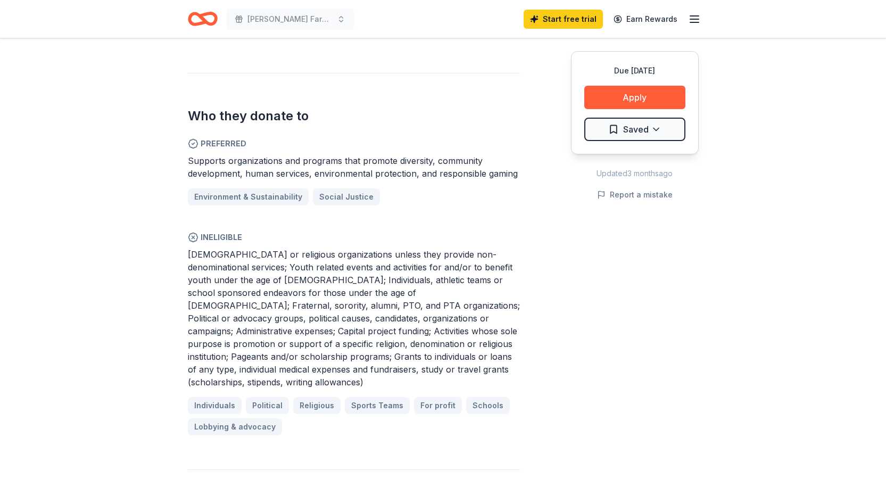
scroll to position [638, 0]
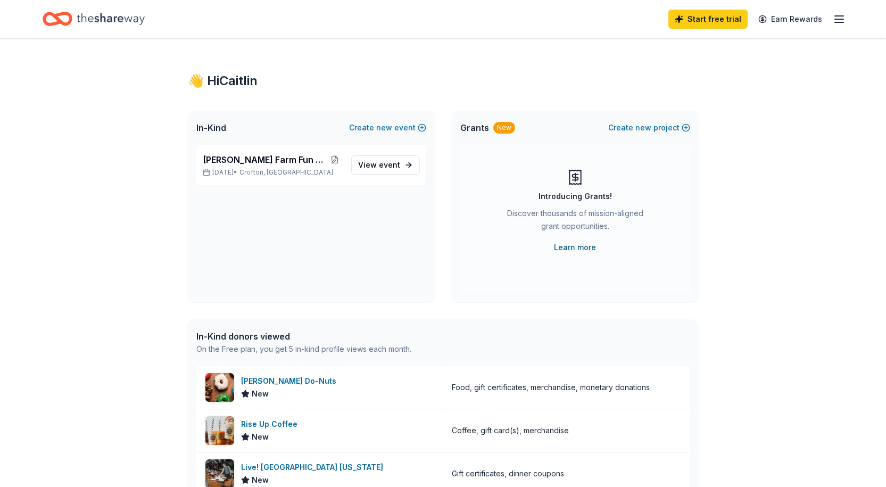
click at [584, 246] on link "Learn more" at bounding box center [575, 247] width 42 height 13
click at [382, 159] on span "View event" at bounding box center [379, 165] width 42 height 13
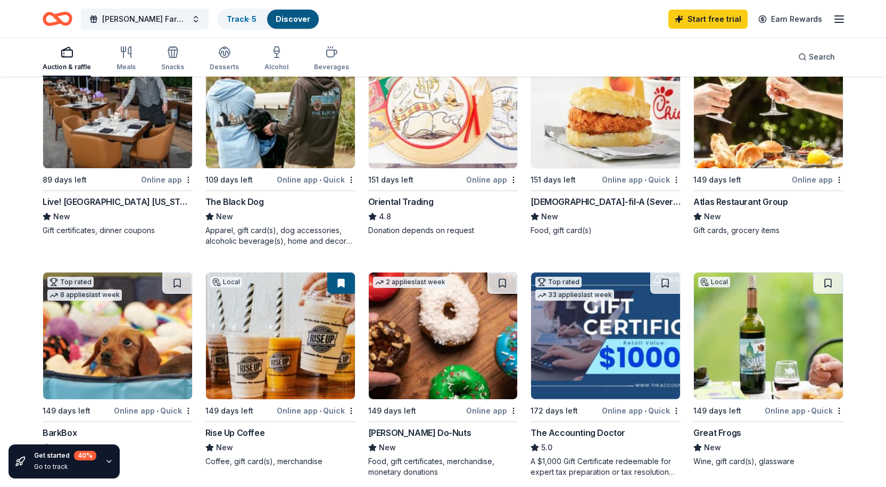
scroll to position [48, 0]
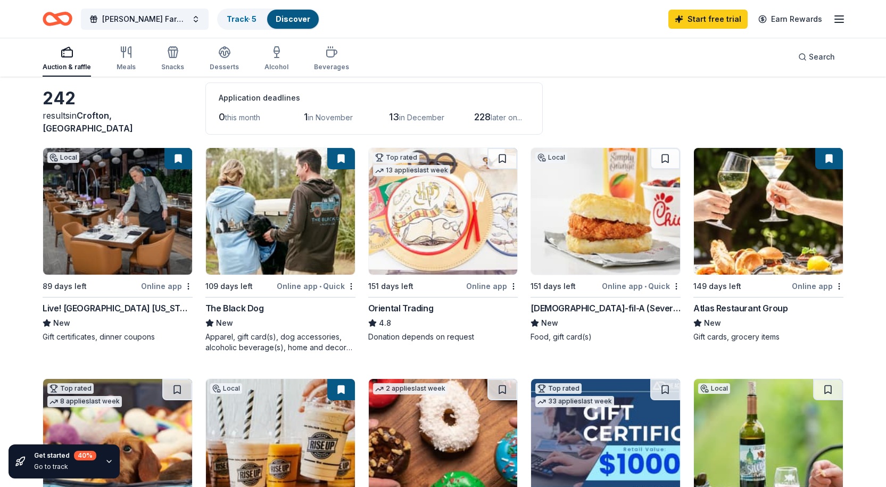
click at [295, 238] on img at bounding box center [280, 211] width 149 height 127
click at [171, 57] on icon "button" at bounding box center [173, 53] width 10 height 7
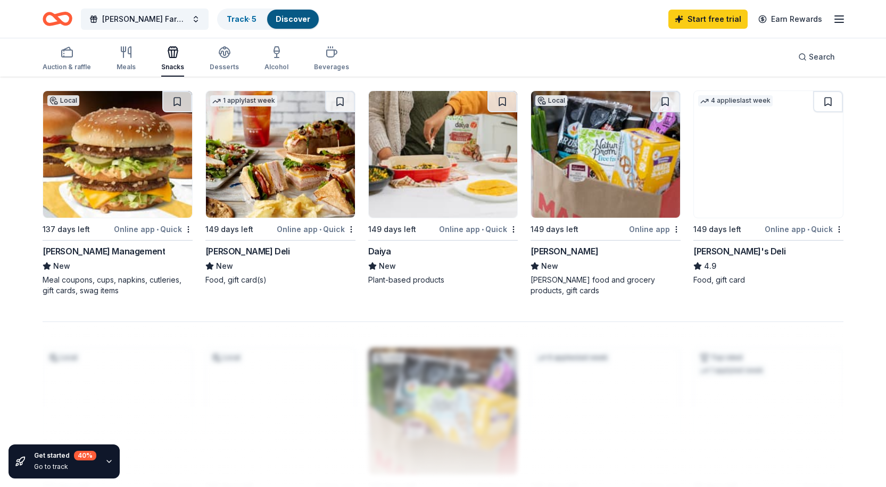
scroll to position [692, 0]
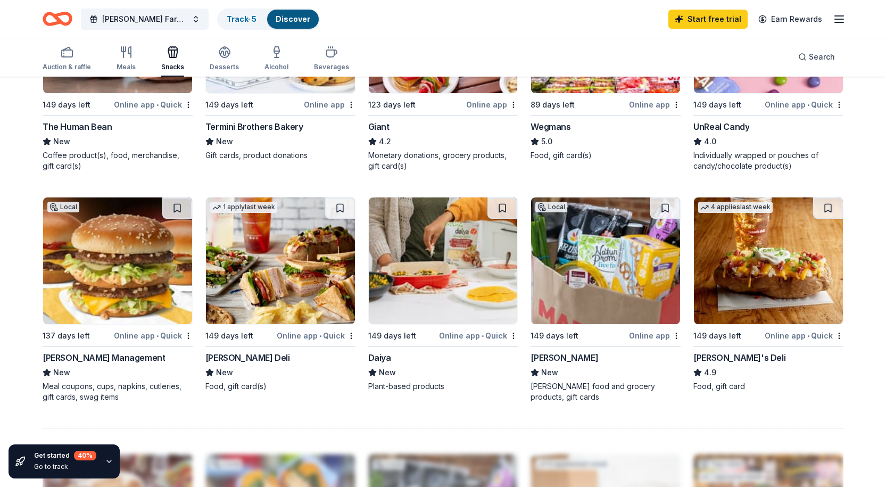
click at [765, 301] on img at bounding box center [768, 260] width 149 height 127
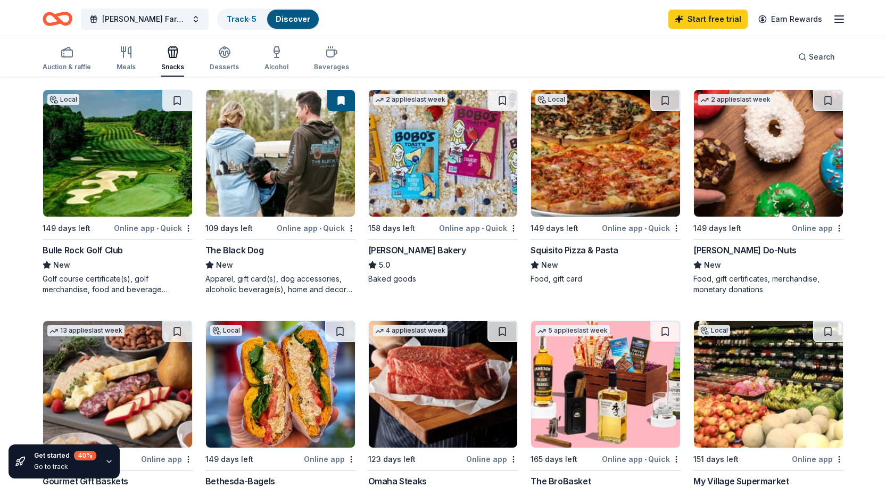
scroll to position [53, 0]
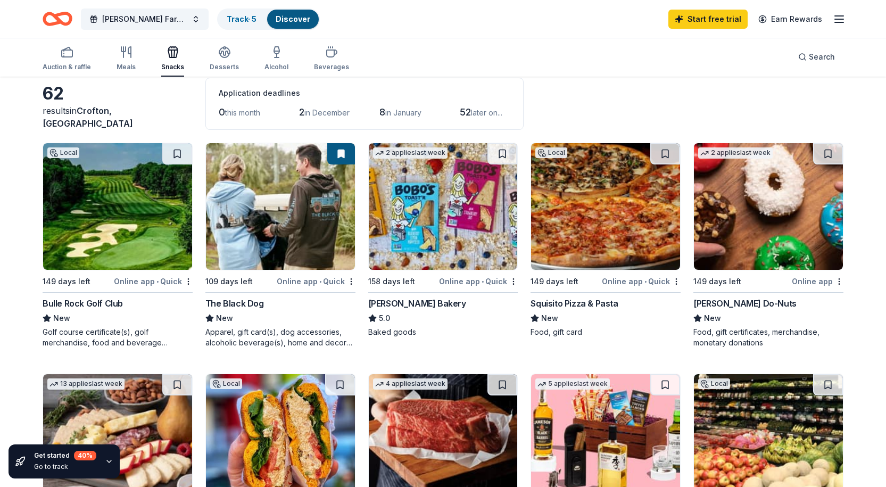
click at [584, 224] on img at bounding box center [605, 206] width 149 height 127
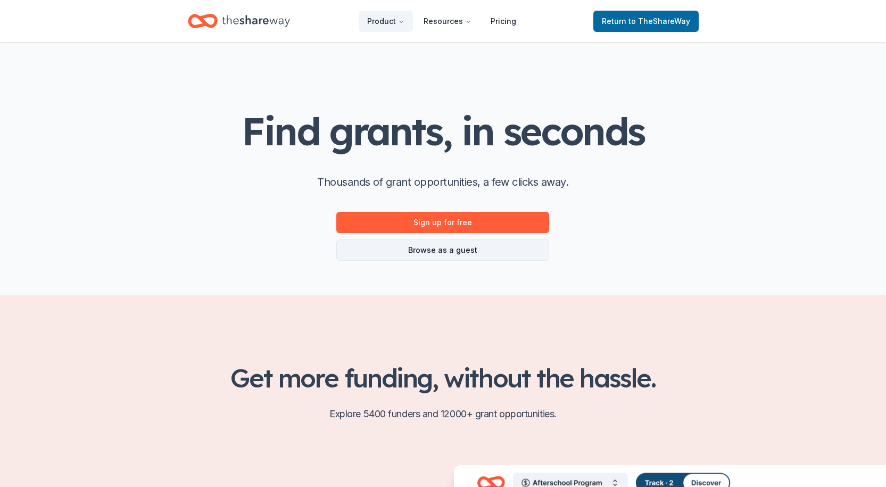
click at [487, 253] on link "Browse as a guest" at bounding box center [442, 249] width 213 height 21
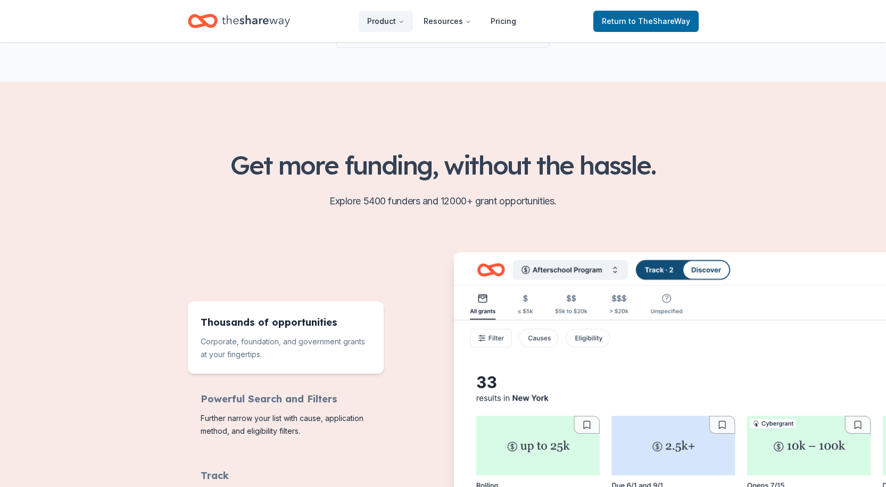
scroll to position [266, 0]
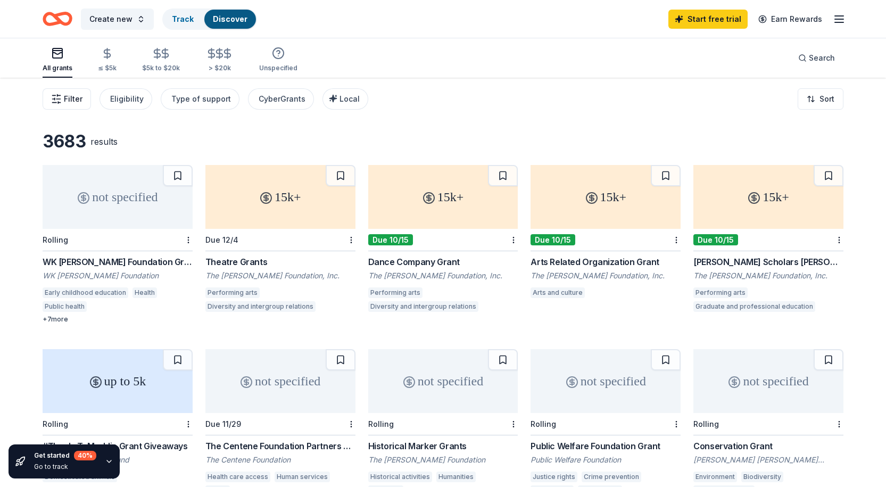
click at [69, 98] on span "Filter" at bounding box center [73, 99] width 19 height 13
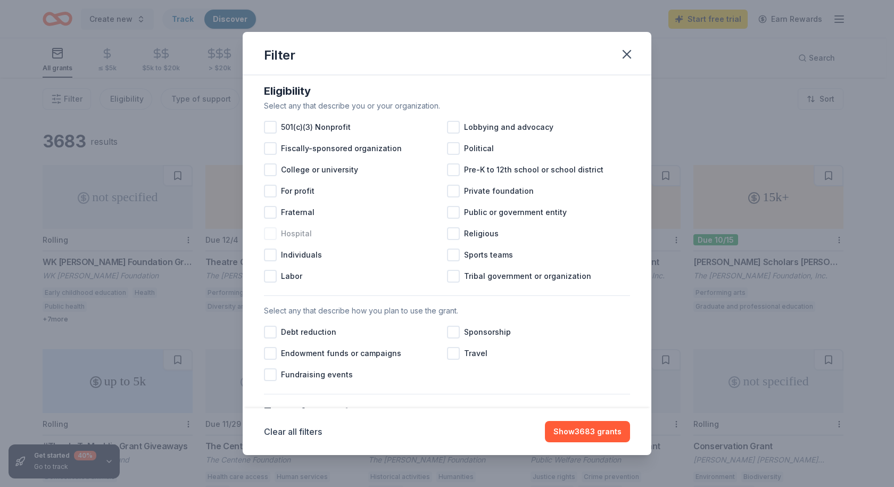
scroll to position [160, 0]
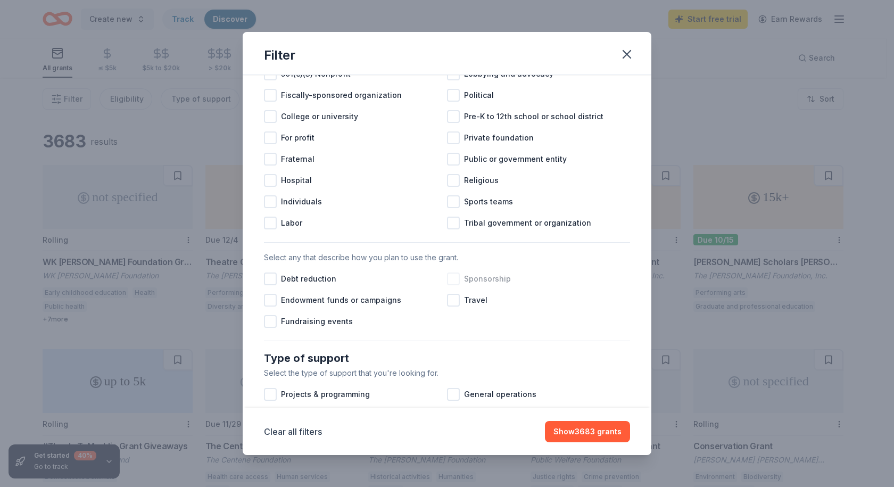
click at [452, 285] on div at bounding box center [453, 278] width 13 height 13
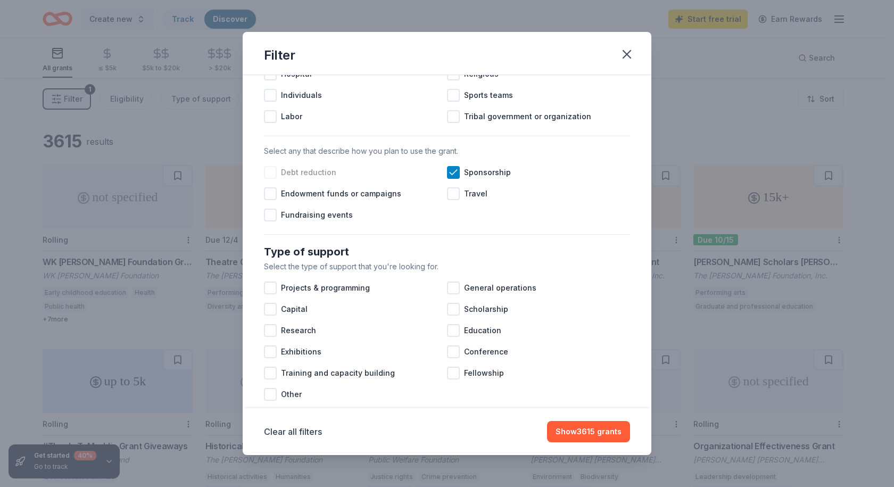
scroll to position [319, 0]
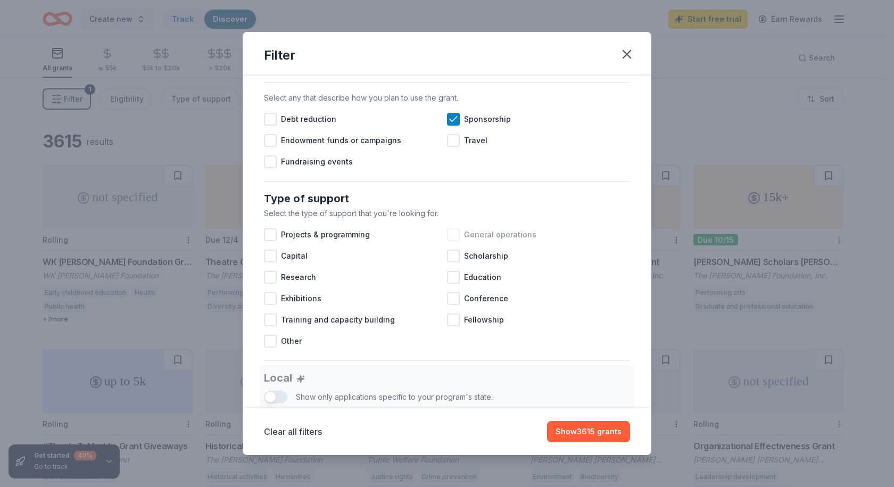
click at [475, 241] on span "General operations" at bounding box center [500, 234] width 72 height 13
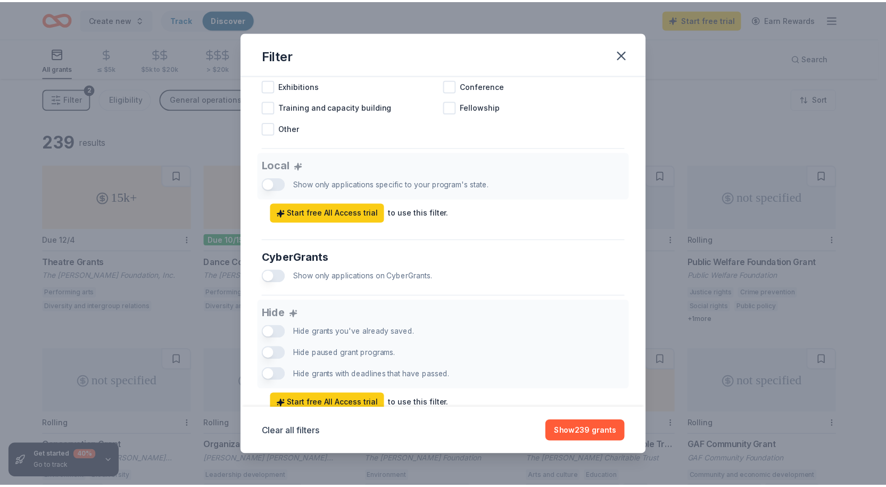
scroll to position [582, 0]
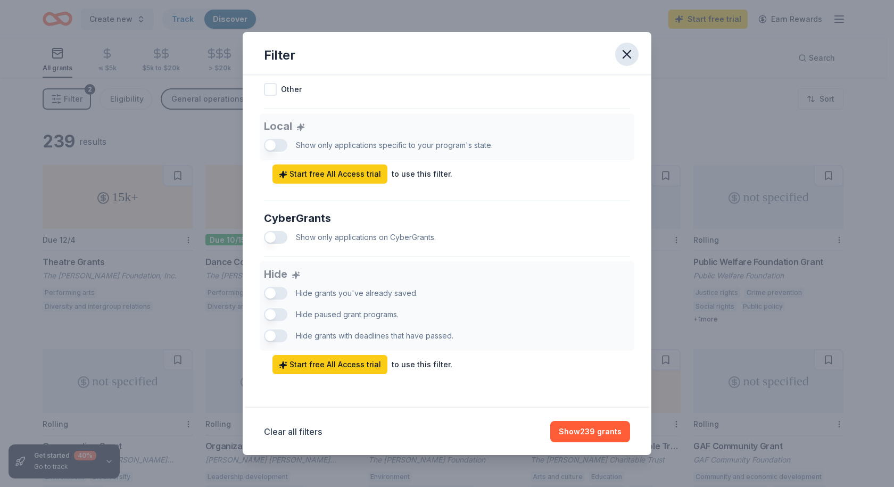
click at [622, 55] on icon "button" at bounding box center [626, 54] width 15 height 15
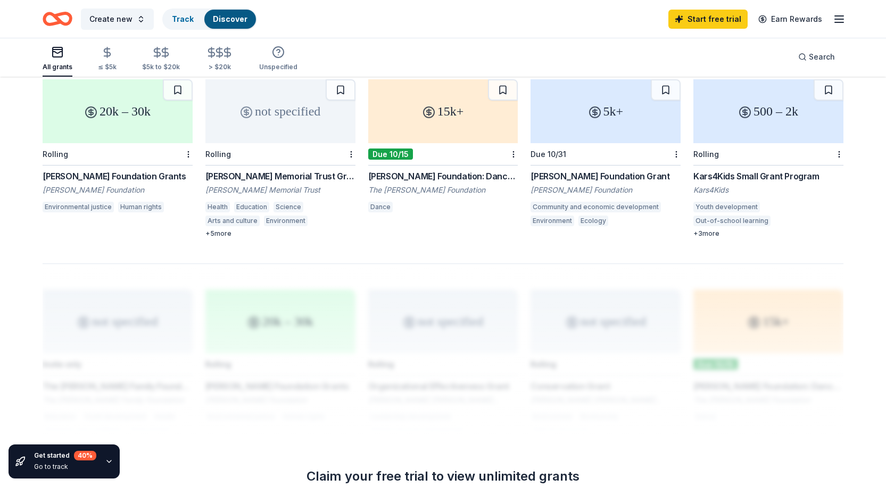
scroll to position [691, 0]
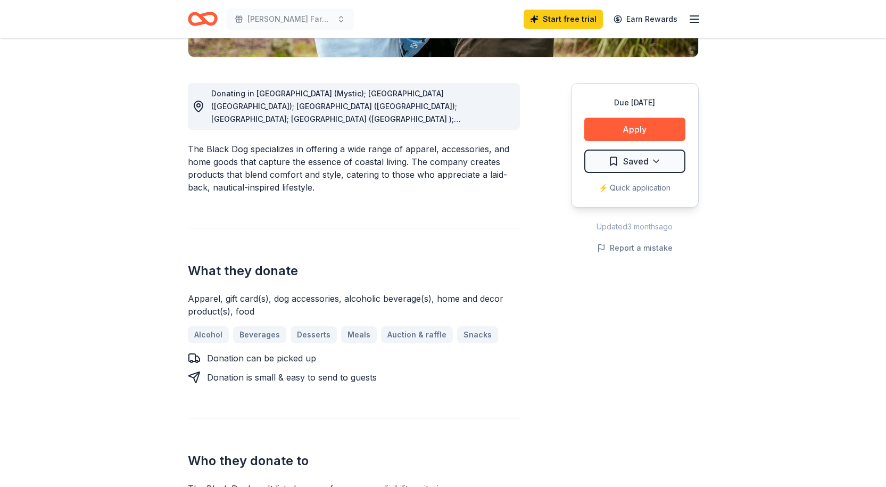
scroll to position [53, 0]
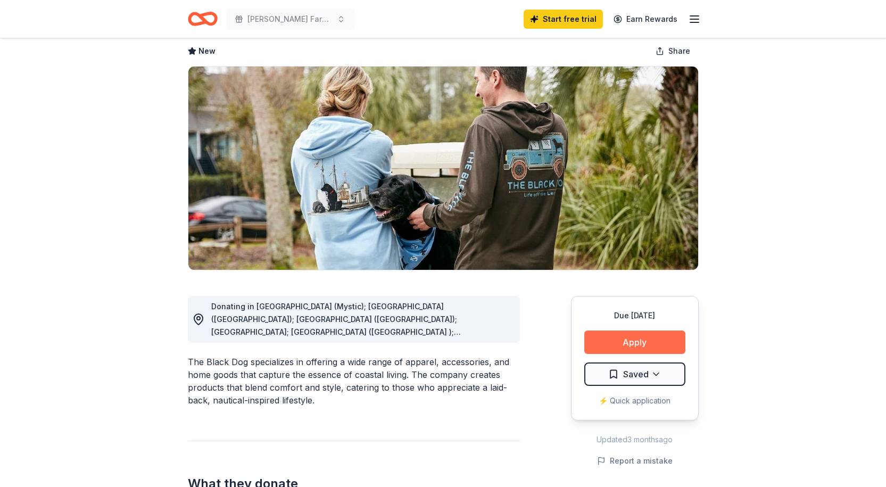
click at [632, 336] on button "Apply" at bounding box center [634, 341] width 101 height 23
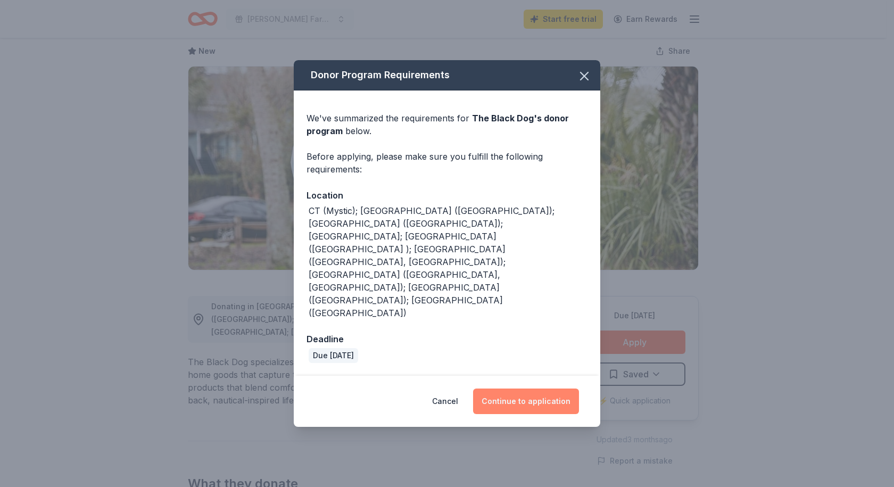
click at [516, 388] on button "Continue to application" at bounding box center [526, 401] width 106 height 26
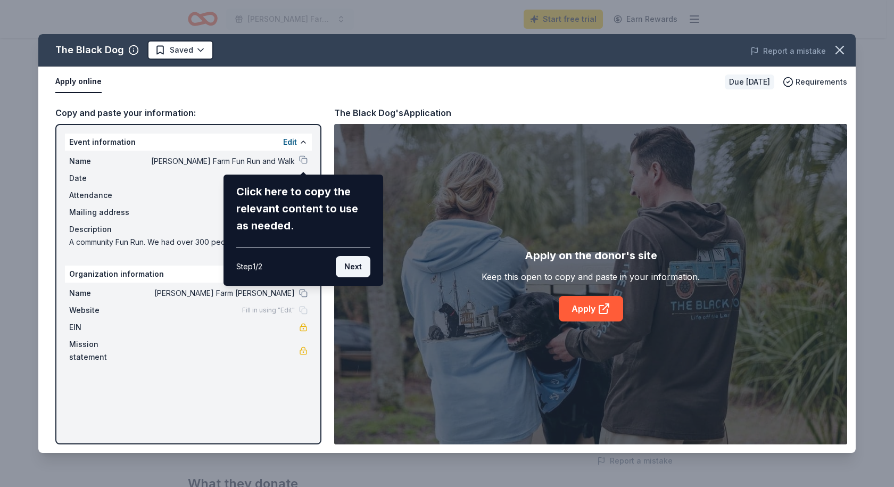
click at [355, 273] on button "Next" at bounding box center [353, 266] width 35 height 21
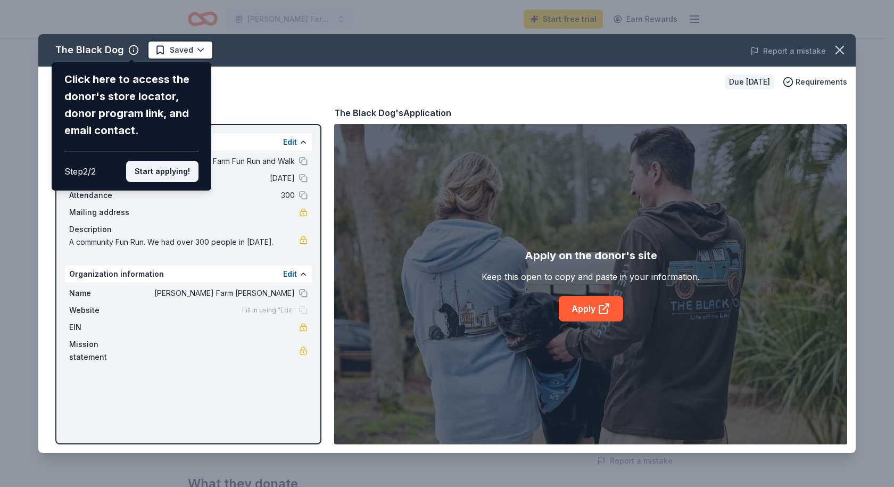
click at [185, 177] on button "Start applying!" at bounding box center [162, 171] width 72 height 21
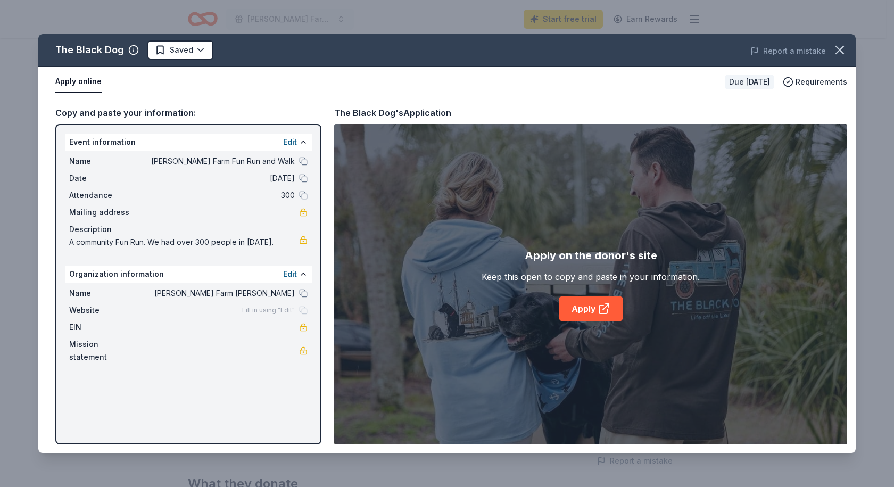
click at [598, 309] on div "The Black Dog Saved Report a mistake Apply online Due in 109 days Requirements …" at bounding box center [446, 243] width 817 height 419
click at [593, 296] on div "The Black Dog Saved Report a mistake Apply online Due in 109 days Requirements …" at bounding box center [446, 243] width 817 height 419
click at [579, 306] on div "The Black Dog Saved Report a mistake Apply online Due in 109 days Requirements …" at bounding box center [446, 243] width 817 height 419
click at [581, 304] on link "Apply" at bounding box center [591, 309] width 64 height 26
click at [834, 55] on icon "button" at bounding box center [839, 50] width 15 height 15
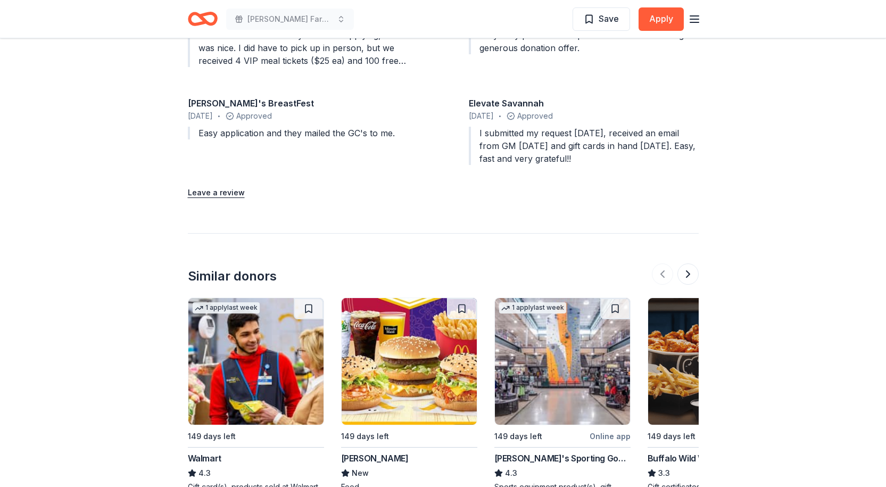
scroll to position [1371, 0]
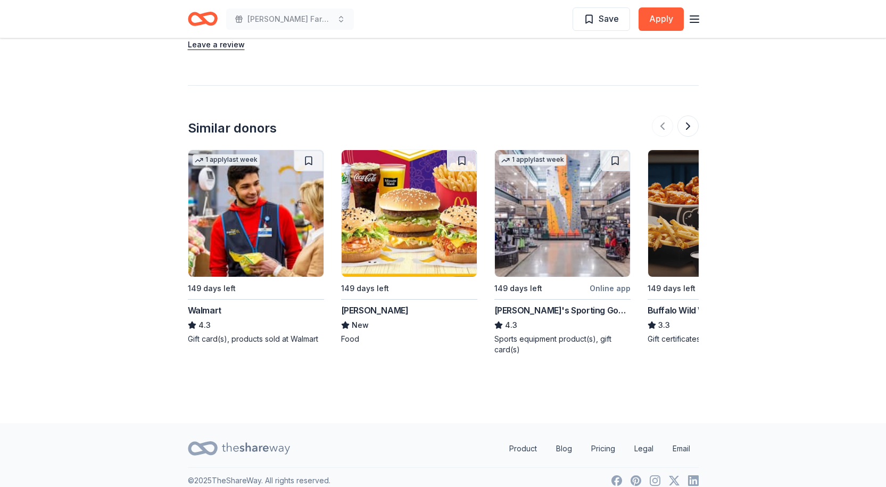
click at [248, 255] on img at bounding box center [255, 213] width 135 height 127
